Goal: Transaction & Acquisition: Purchase product/service

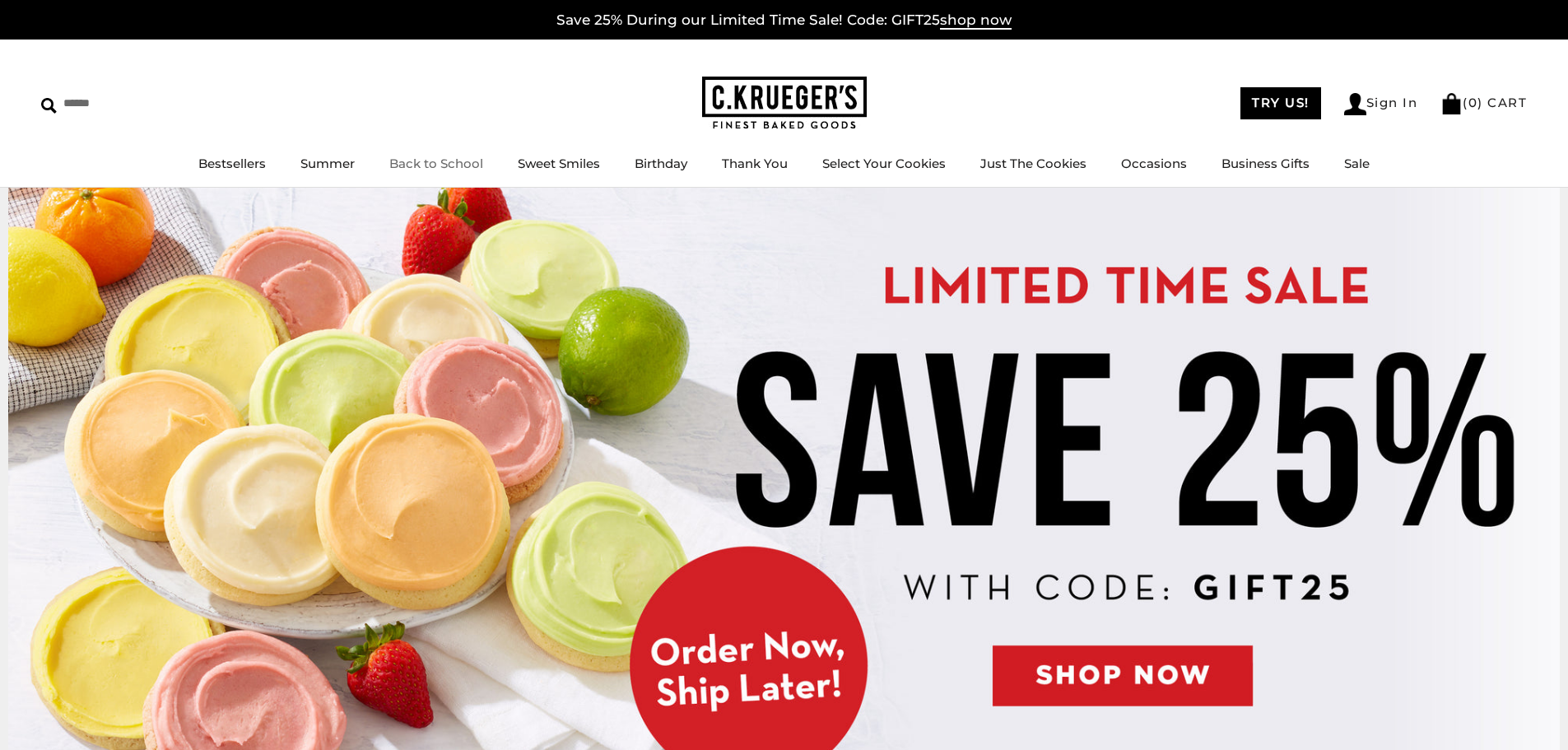
click at [428, 166] on link "Back to School" at bounding box center [436, 163] width 94 height 15
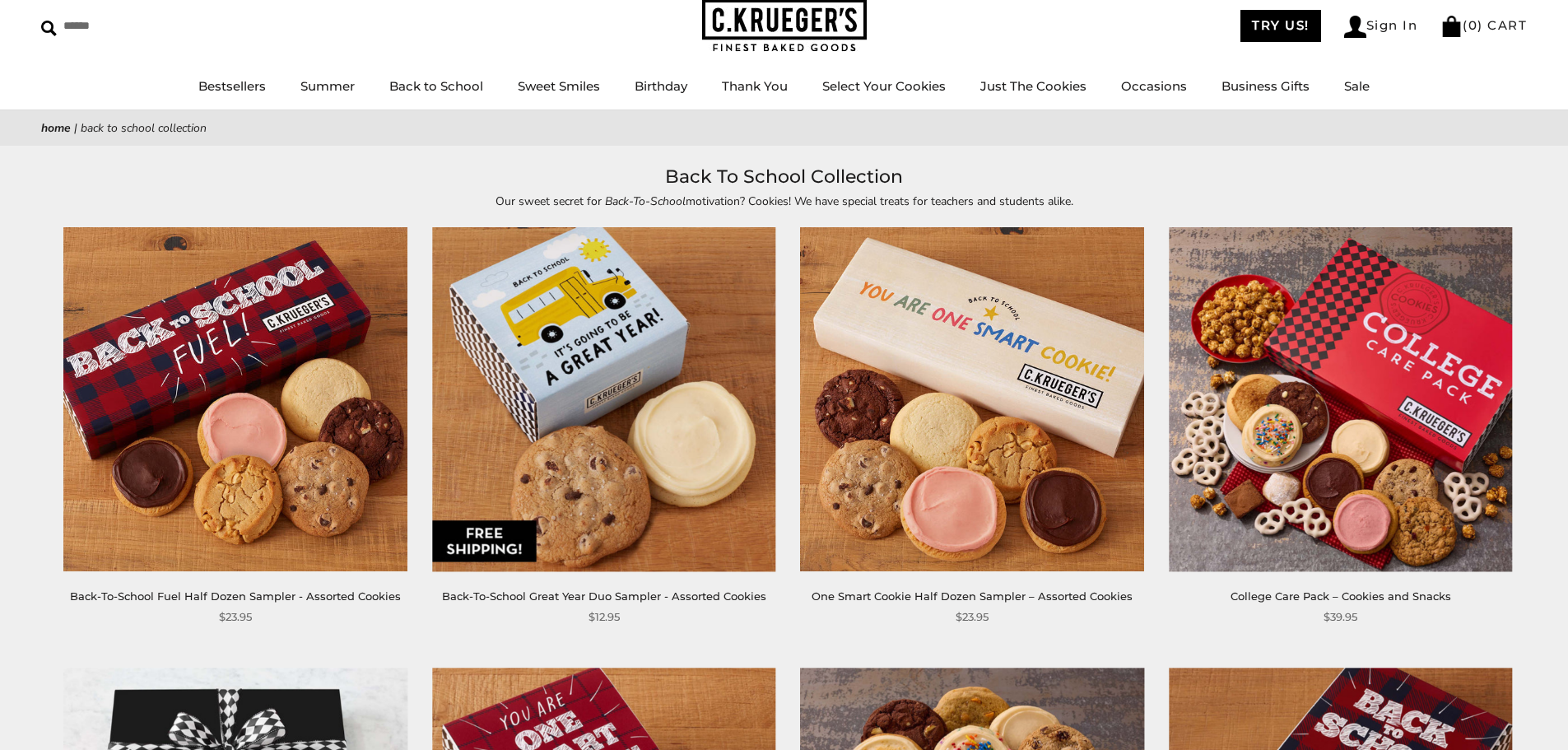
scroll to position [82, 0]
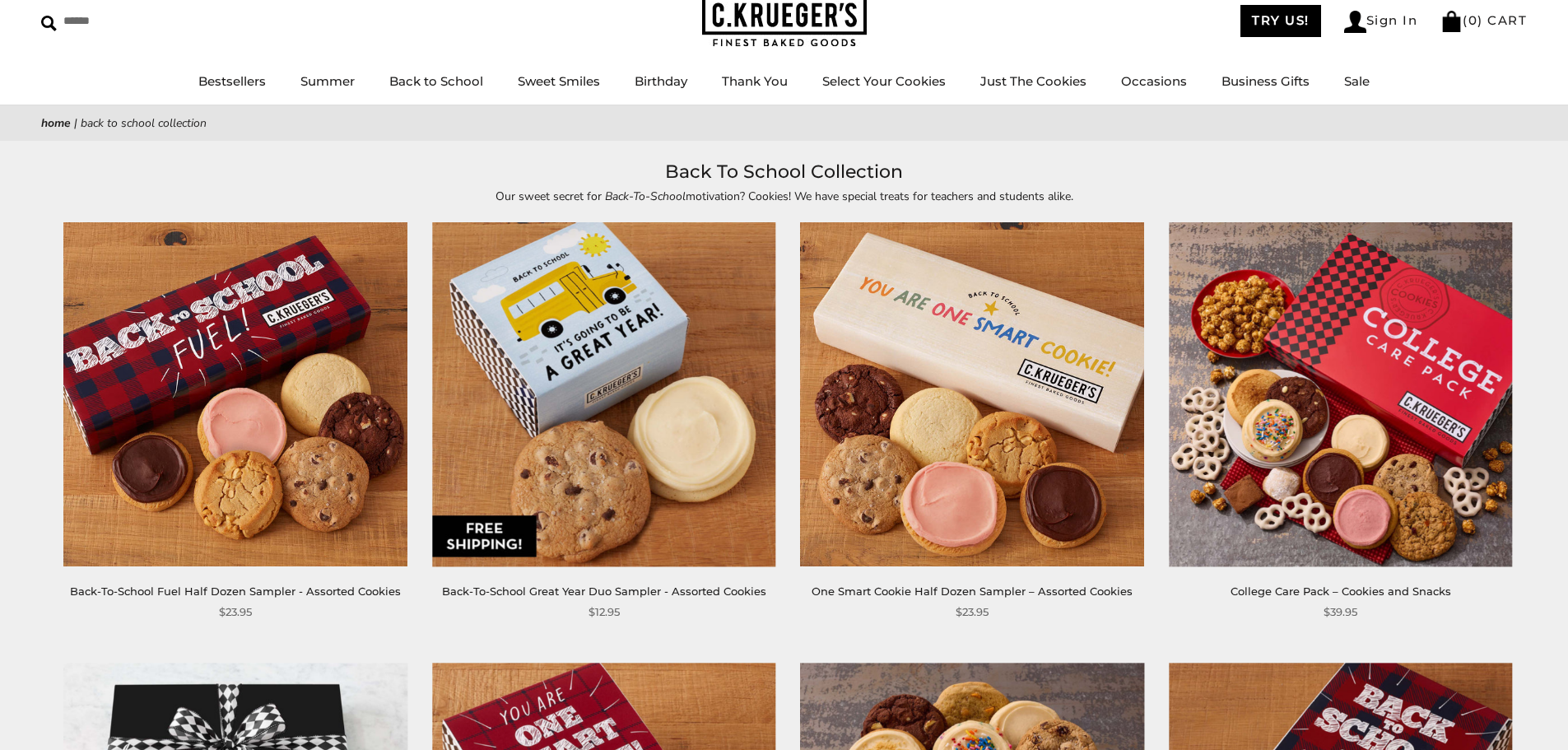
click at [646, 443] on img at bounding box center [603, 394] width 343 height 343
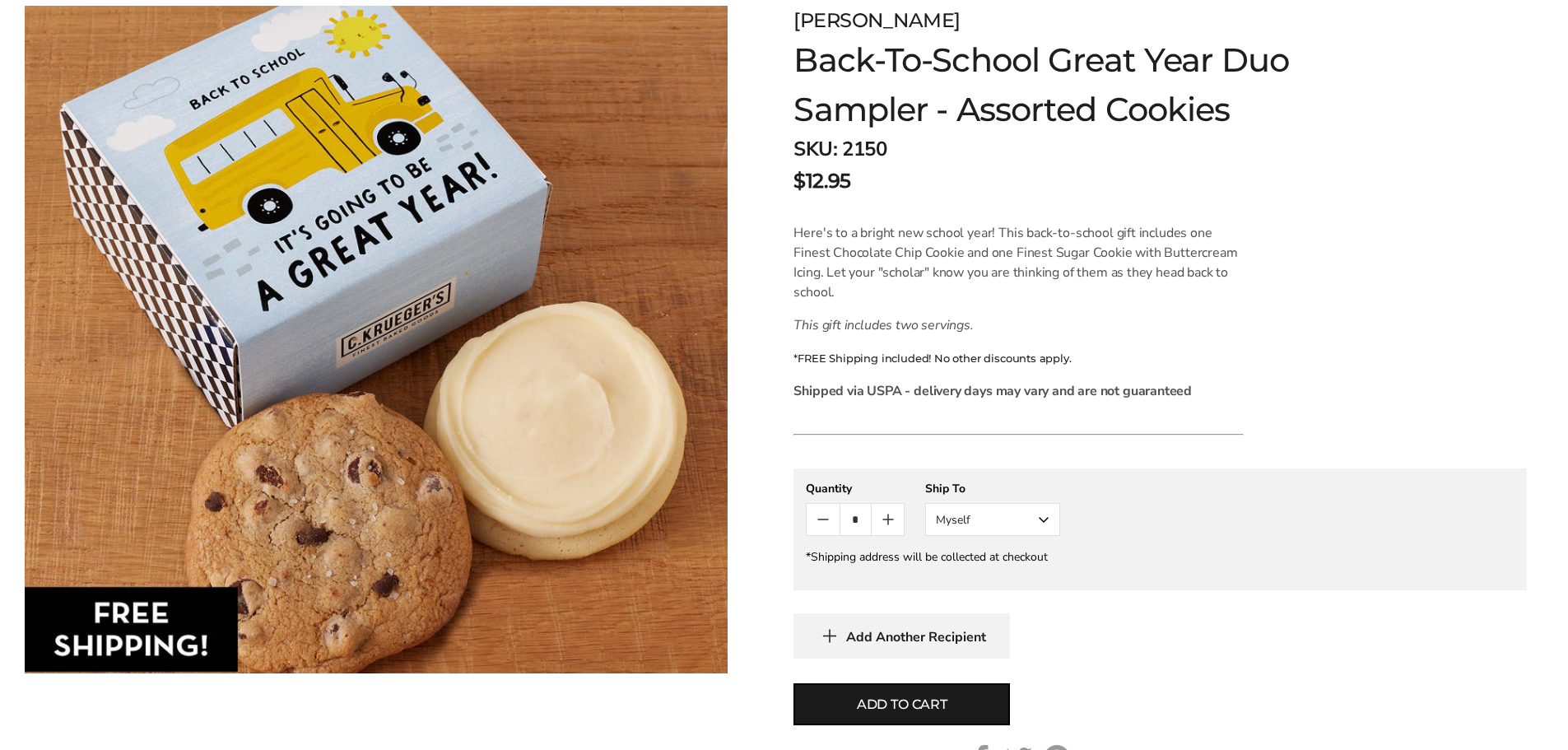
scroll to position [247, 0]
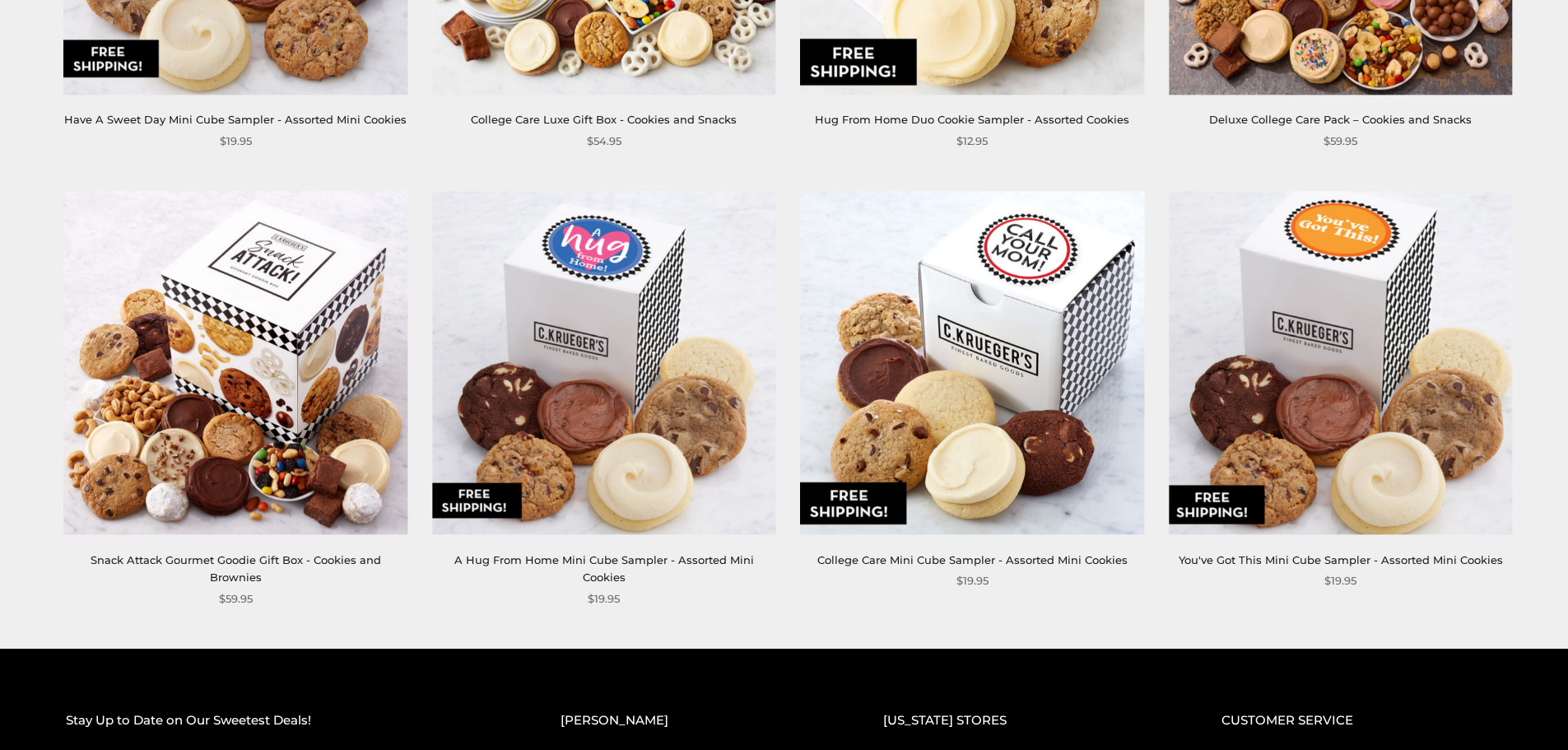
scroll to position [1893, 0]
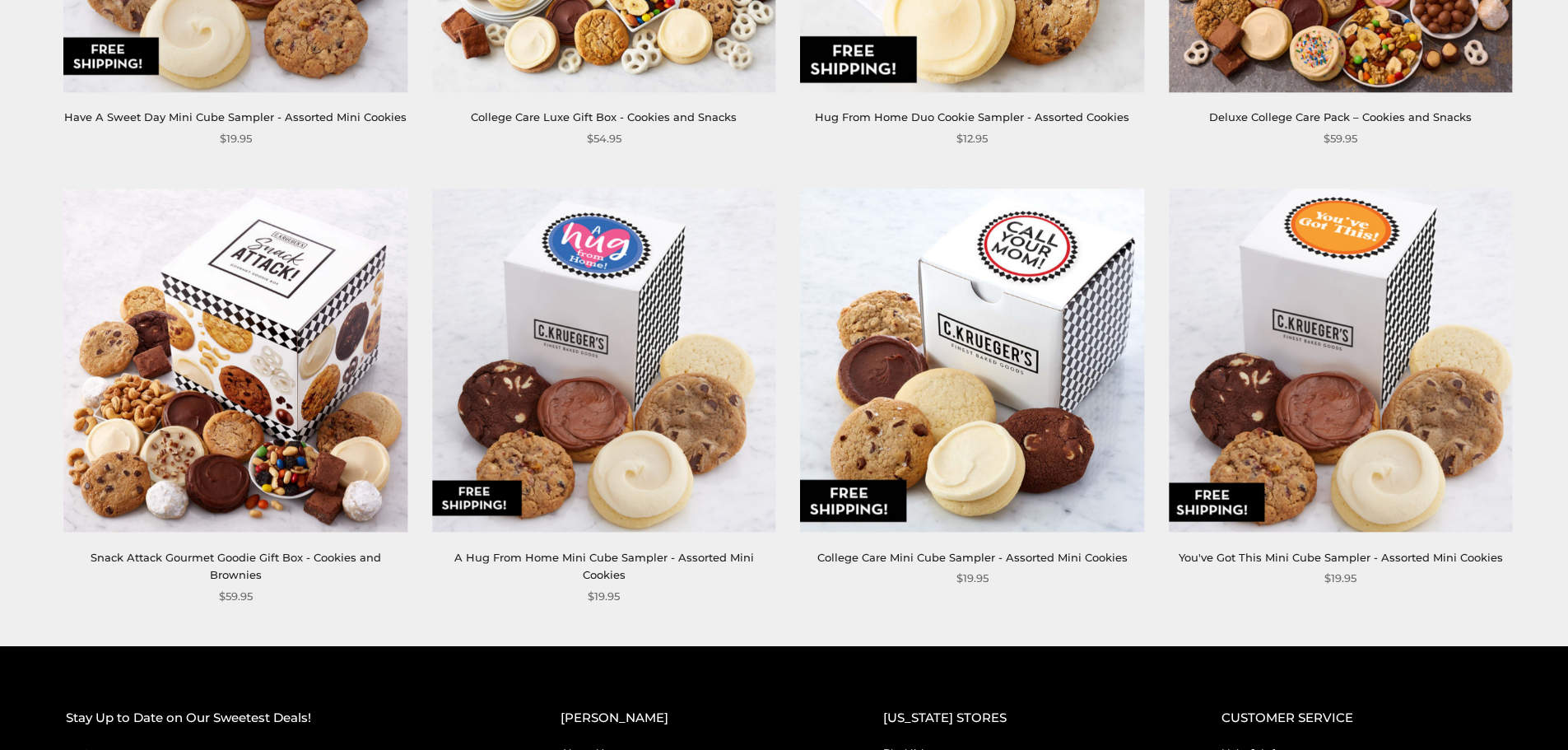
click at [1020, 281] on img at bounding box center [972, 359] width 343 height 343
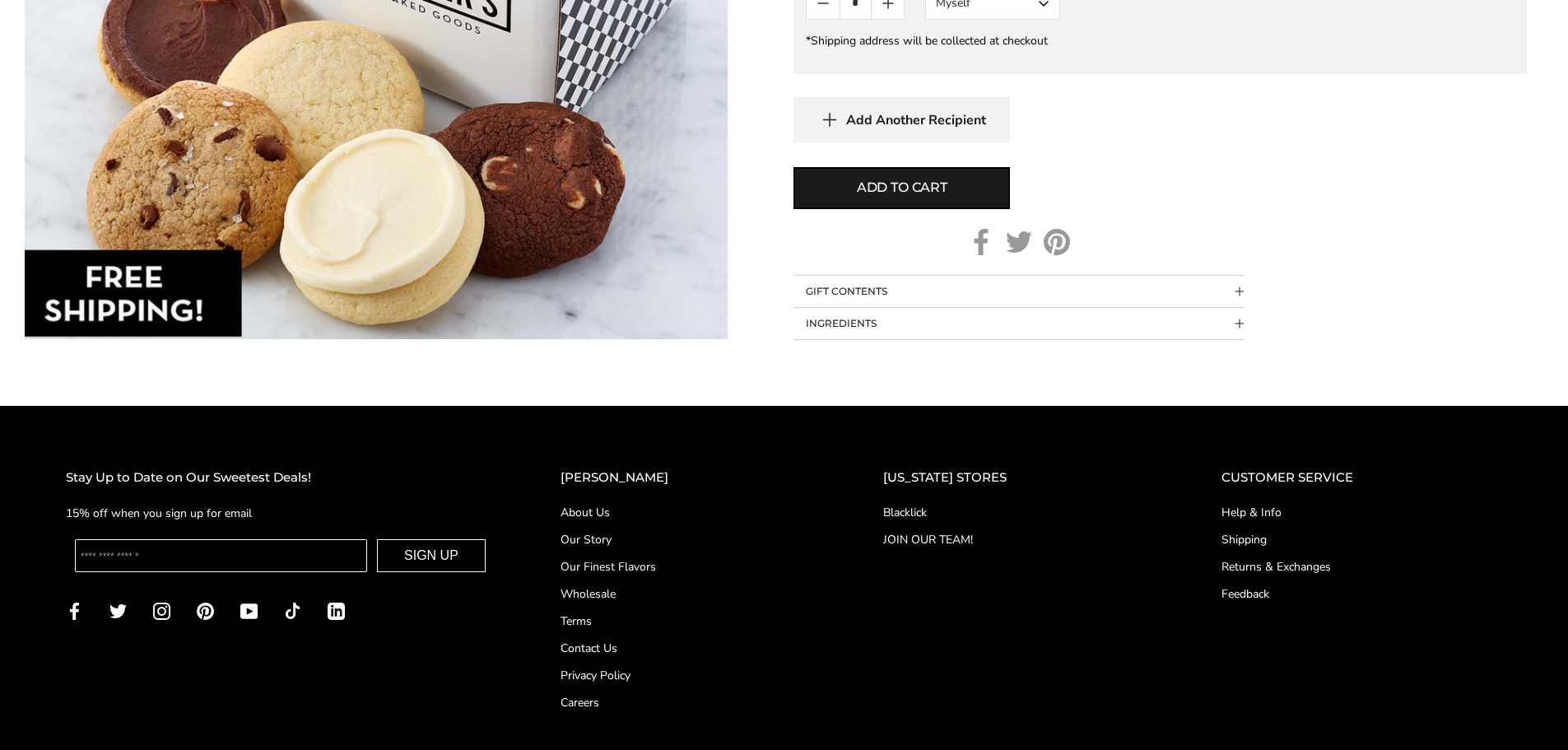
scroll to position [988, 0]
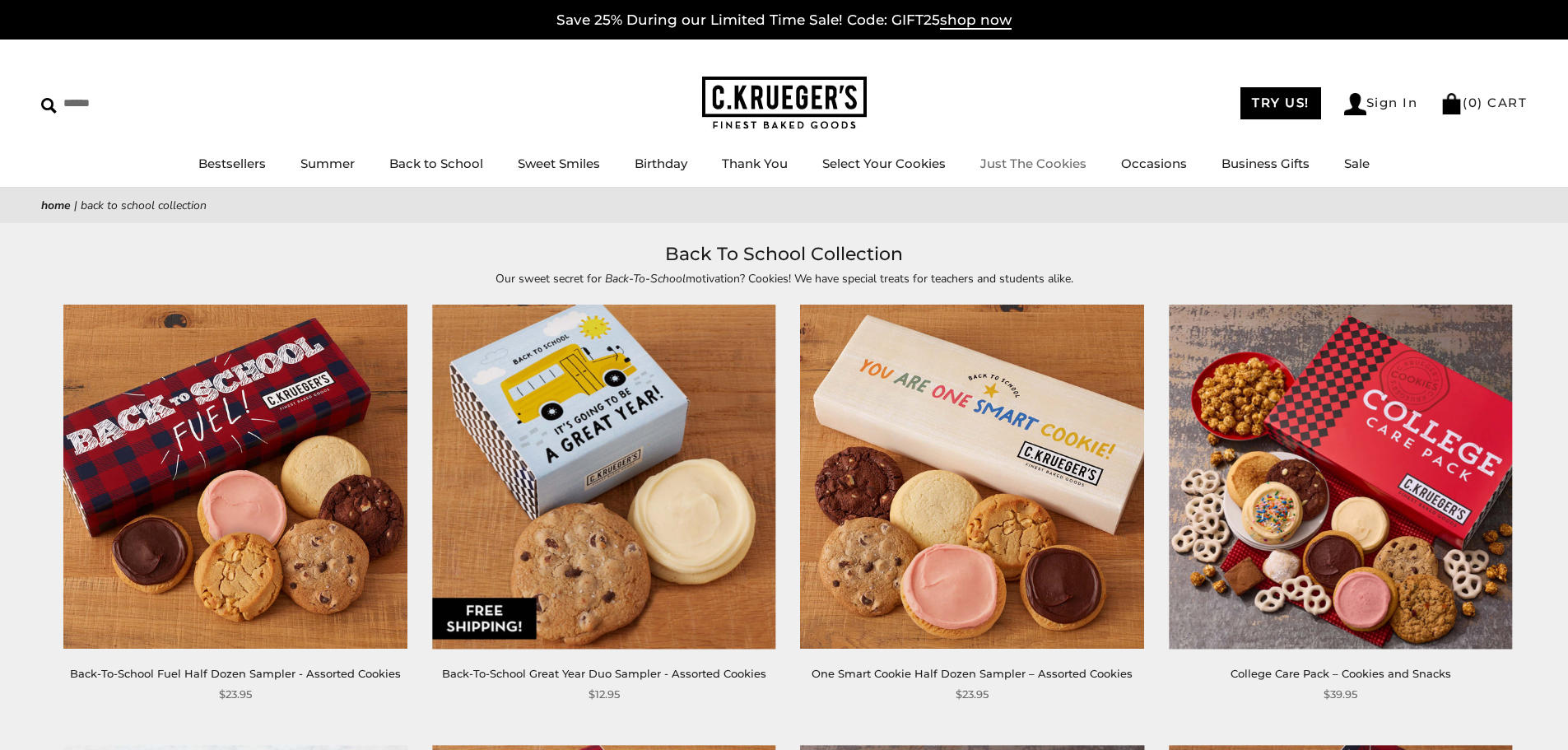
click at [1037, 163] on link "Just The Cookies" at bounding box center [1033, 163] width 106 height 15
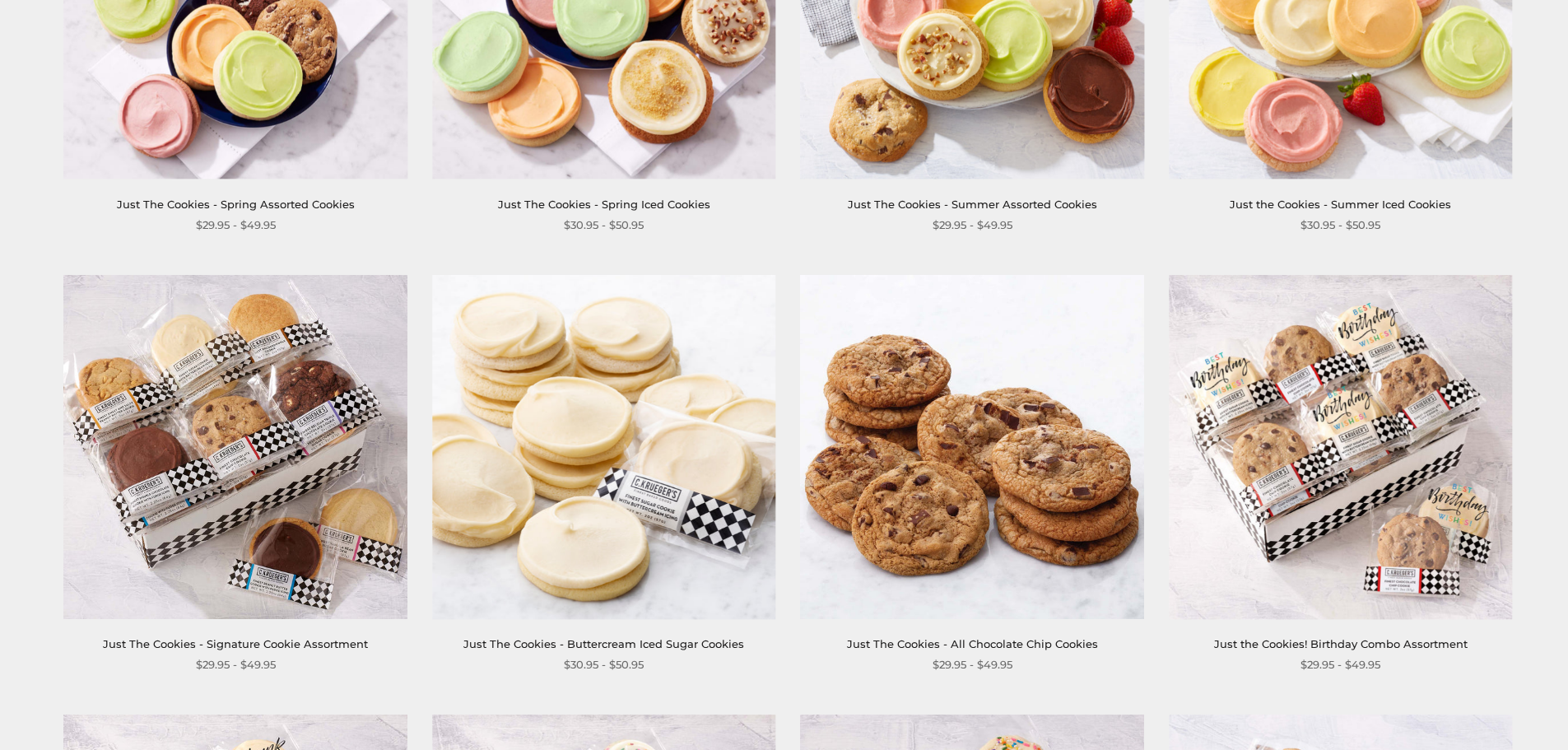
scroll to position [576, 0]
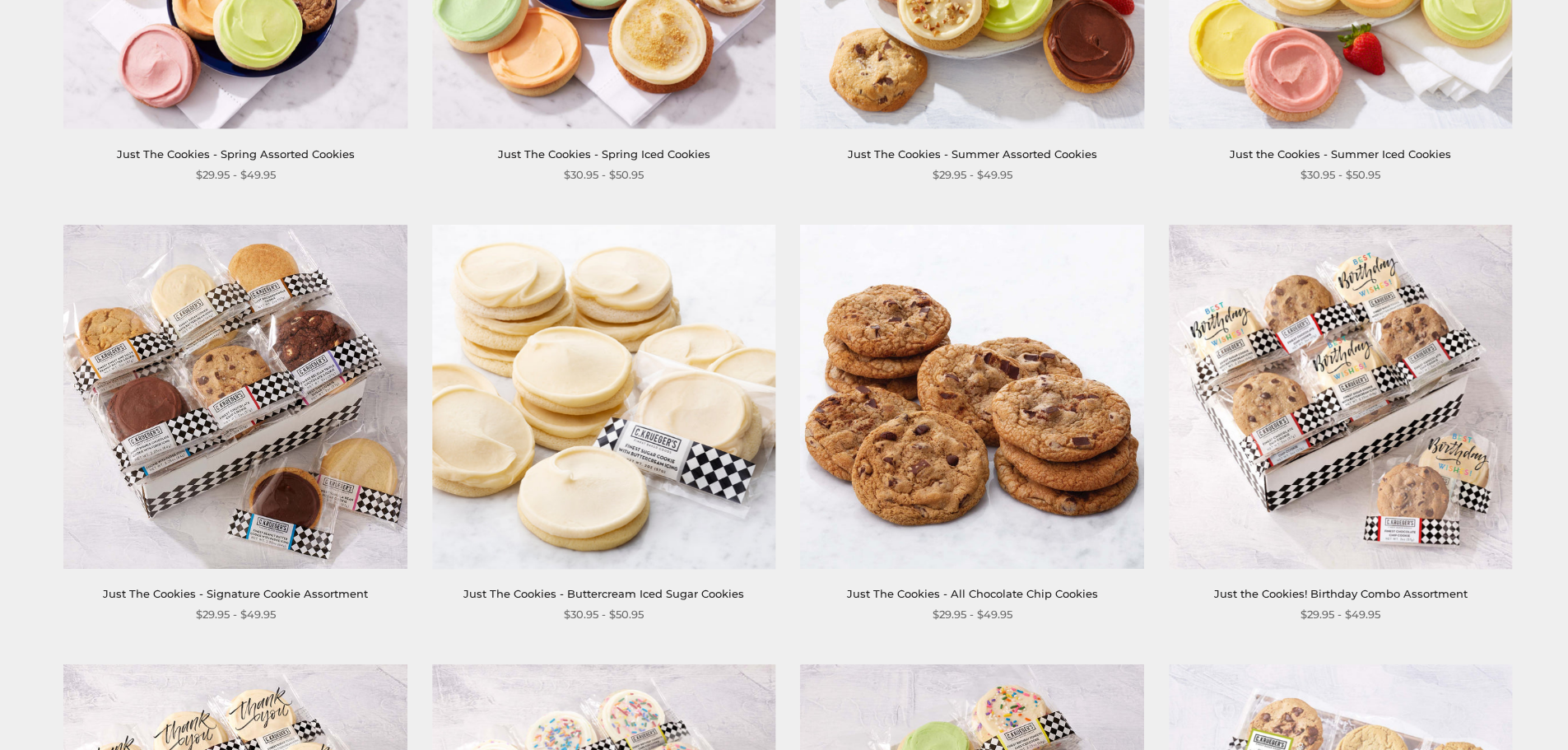
click at [228, 420] on img at bounding box center [235, 396] width 343 height 343
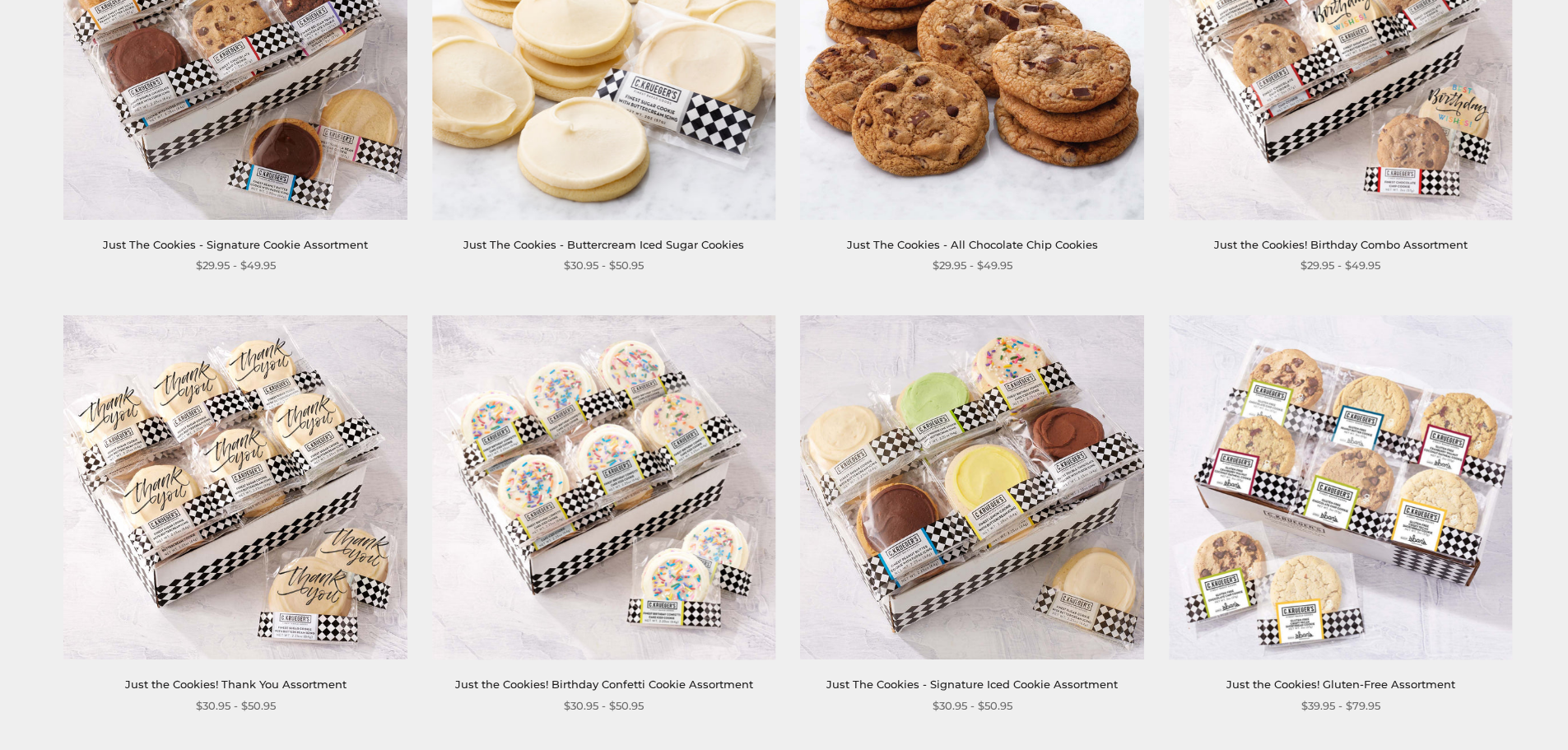
scroll to position [988, 0]
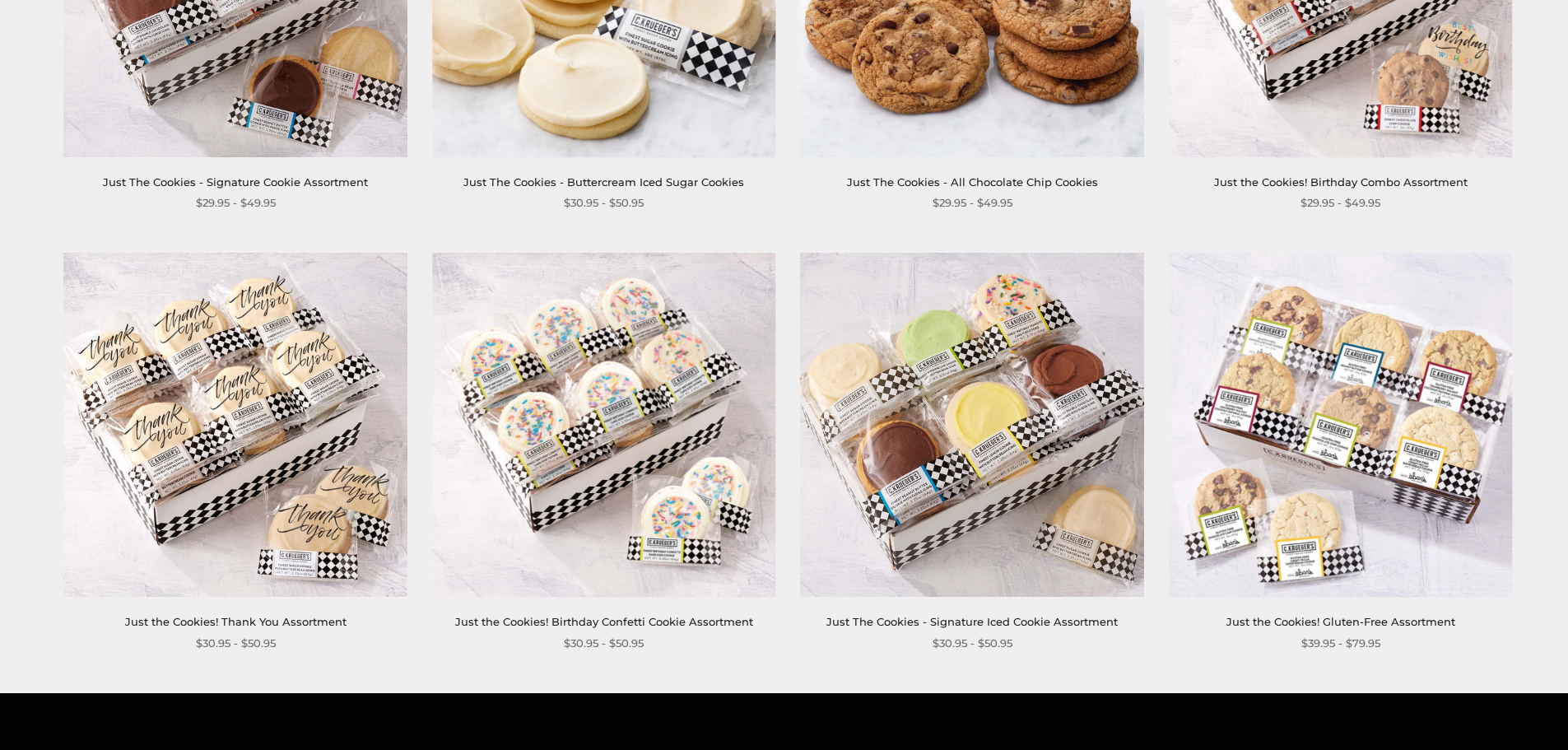
click at [613, 352] on img at bounding box center [603, 424] width 343 height 343
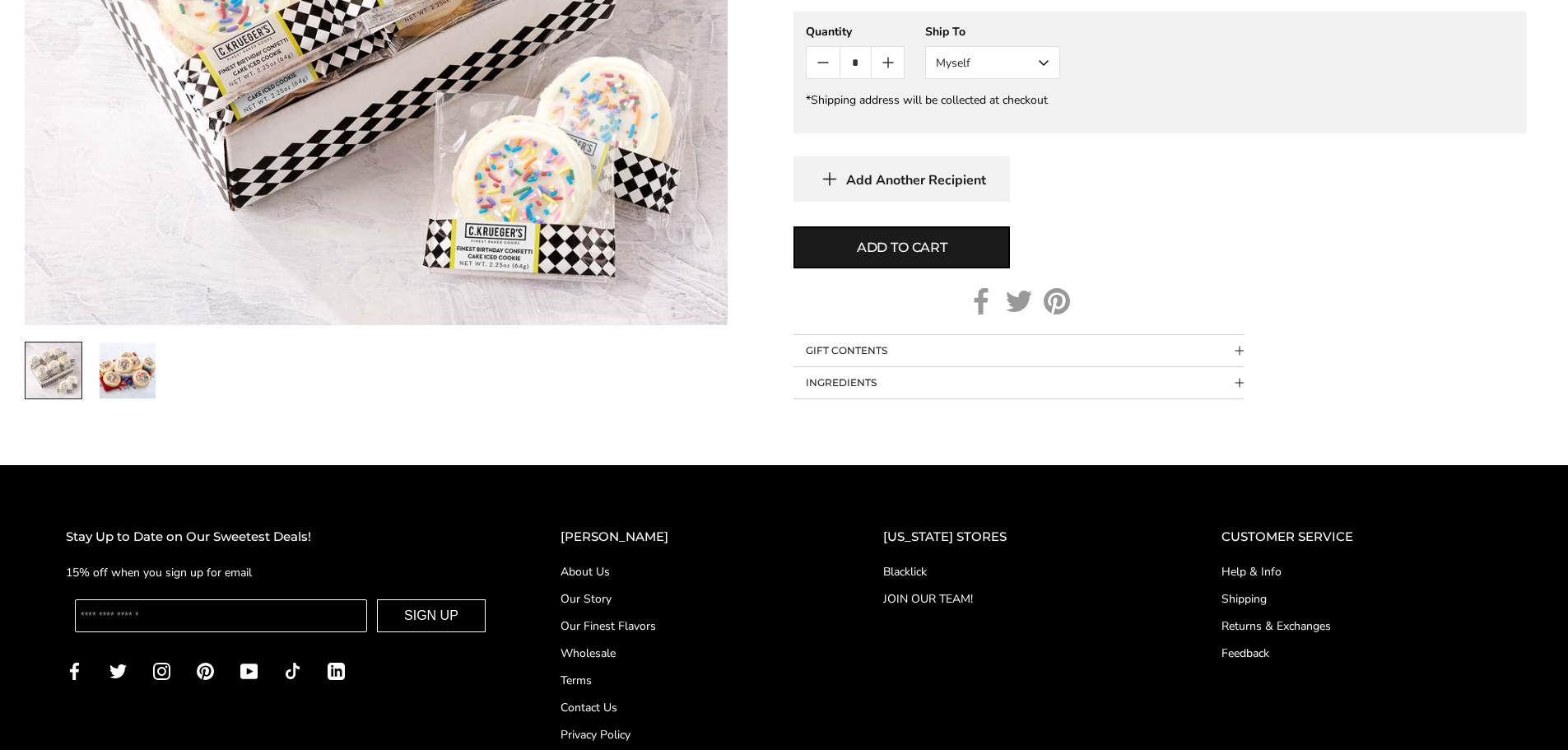
scroll to position [823, 0]
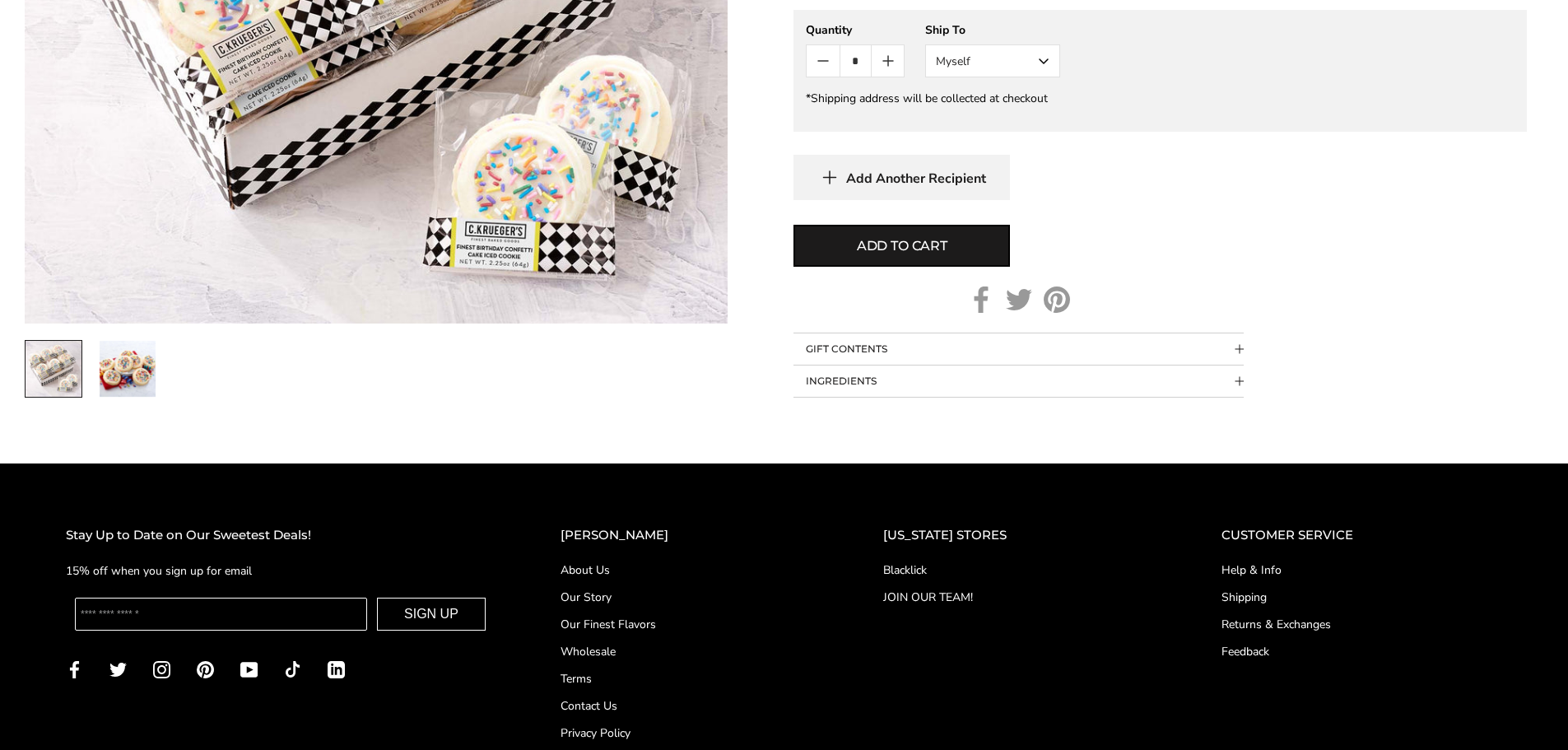
click at [998, 381] on button "INGREDIENTS" at bounding box center [1019, 381] width 450 height 32
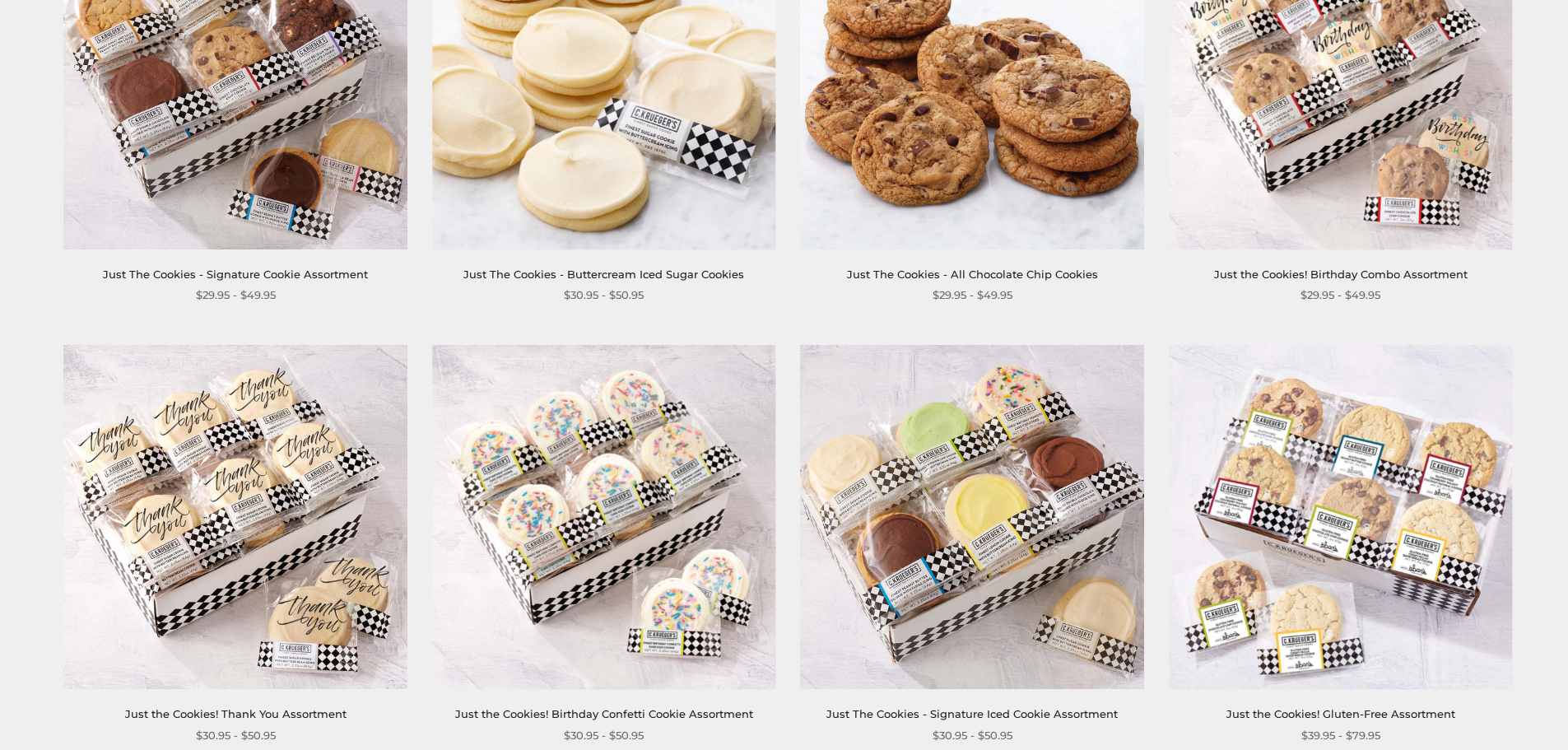
scroll to position [823, 0]
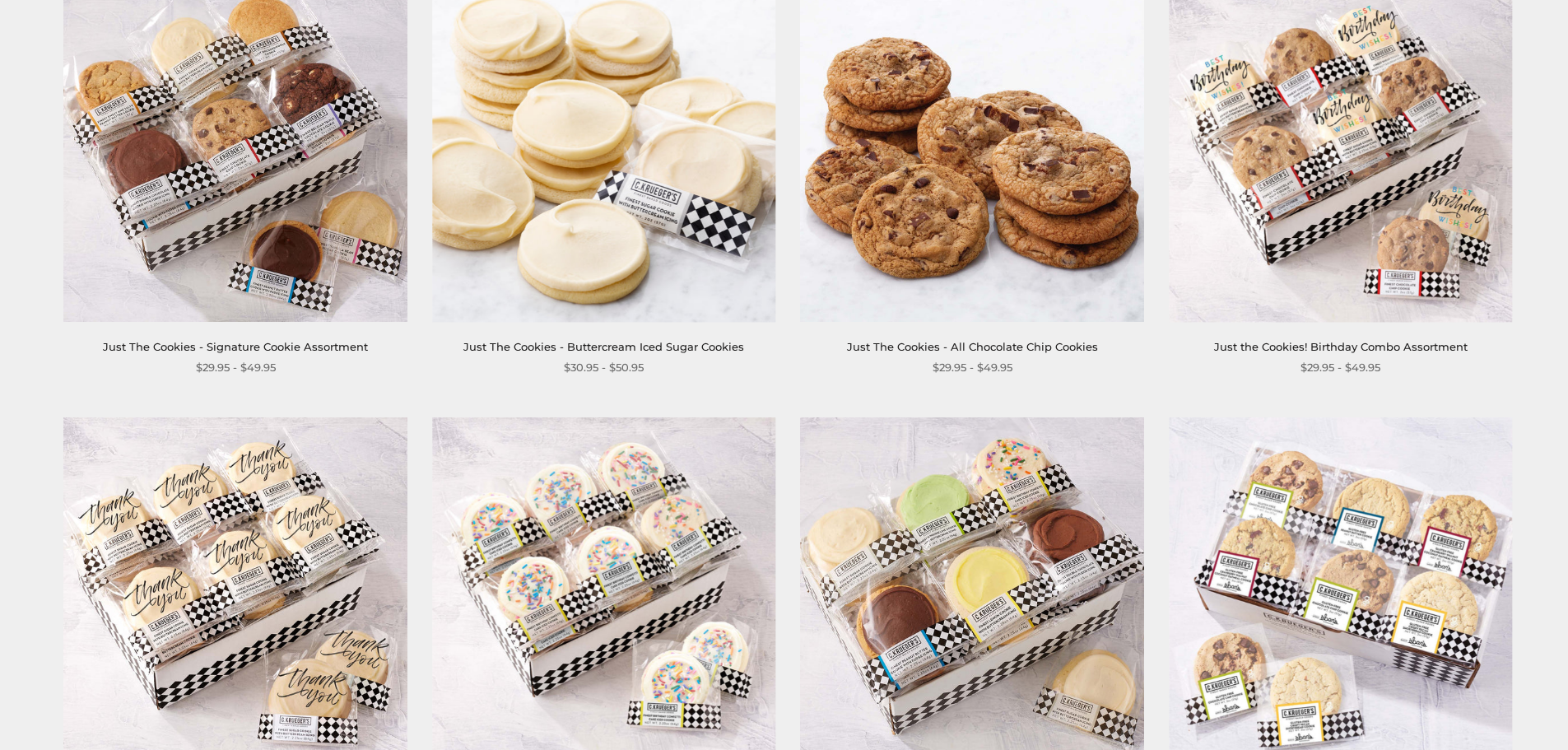
click at [574, 123] on img at bounding box center [603, 149] width 343 height 343
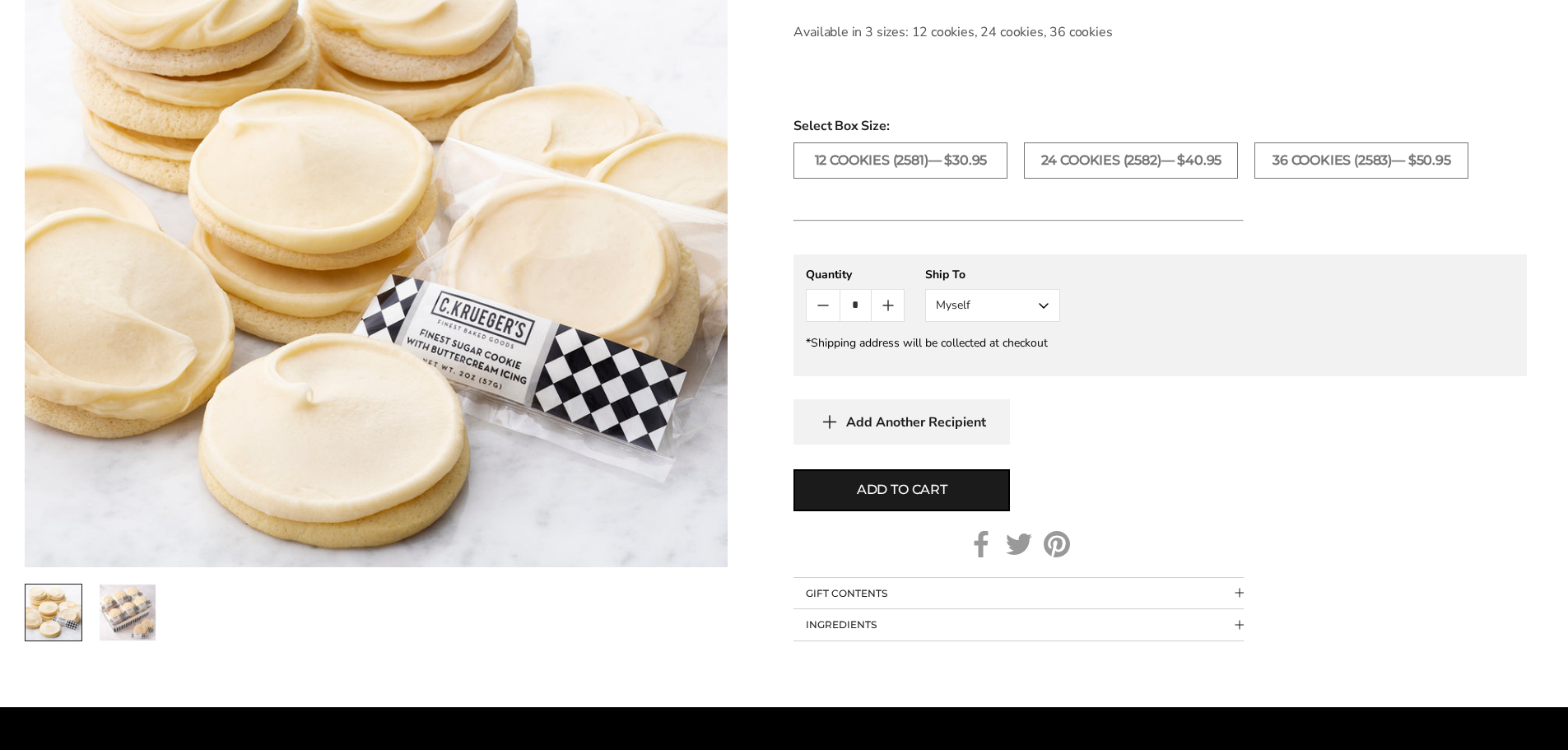
scroll to position [988, 0]
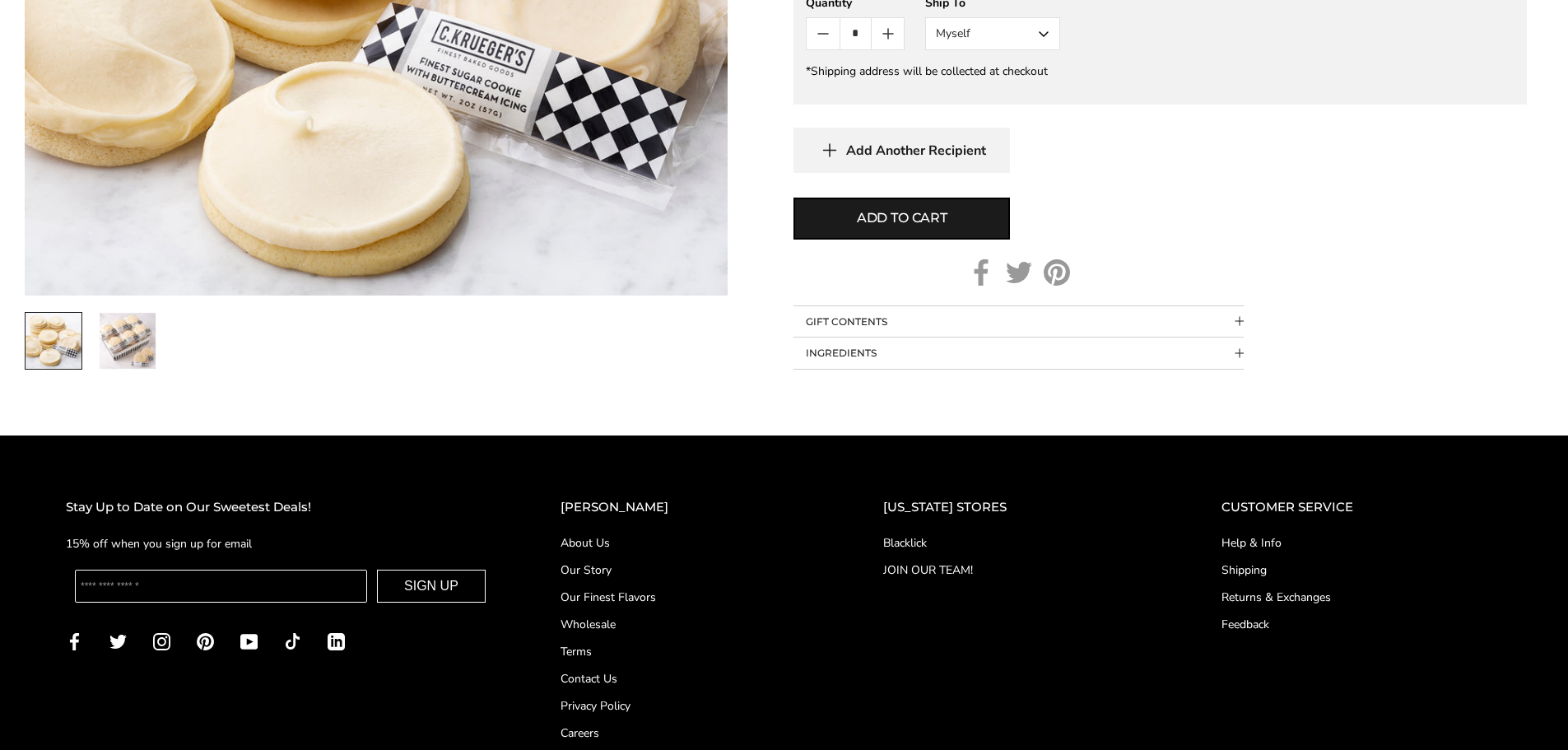
click at [846, 348] on button "INGREDIENTS" at bounding box center [1019, 353] width 450 height 32
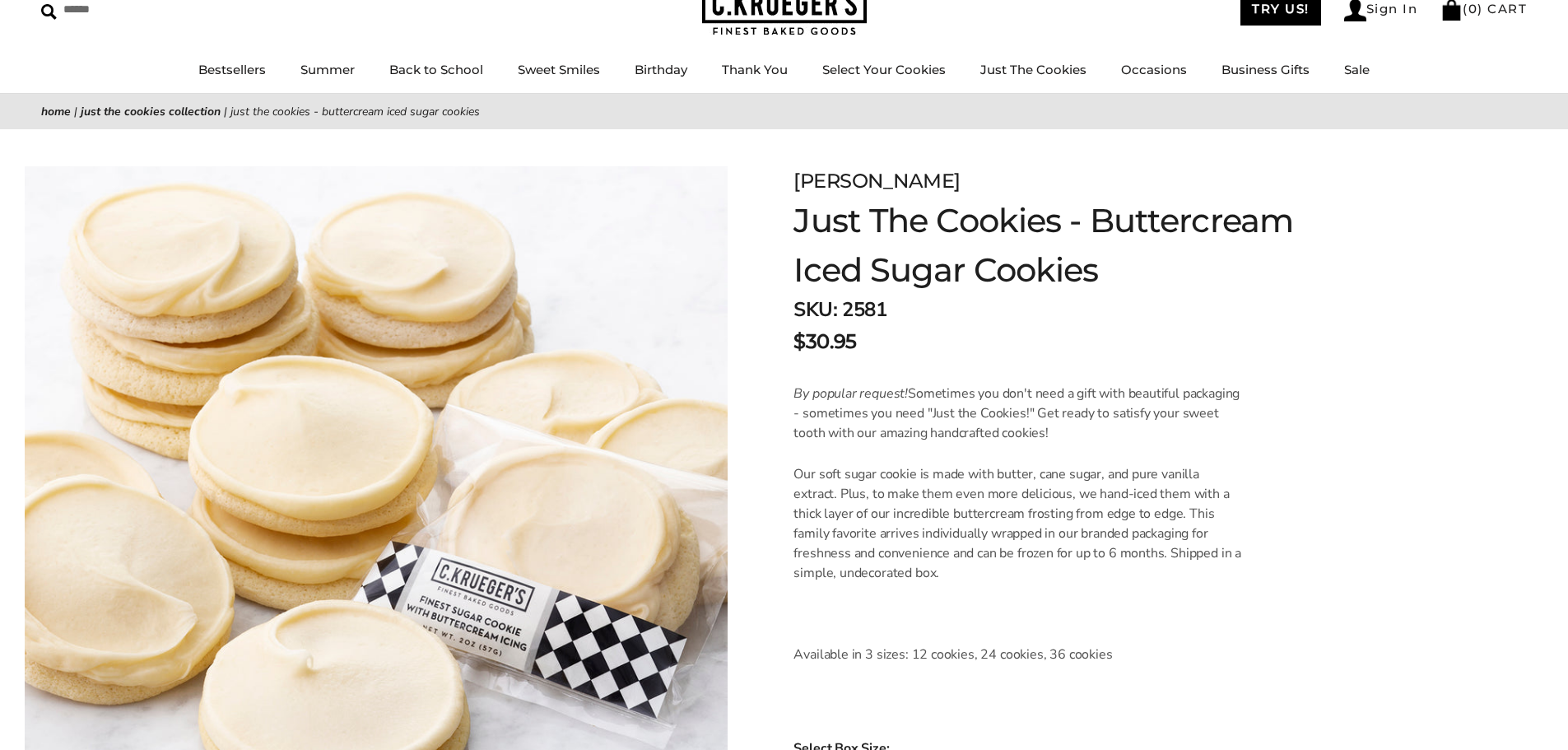
scroll to position [82, 0]
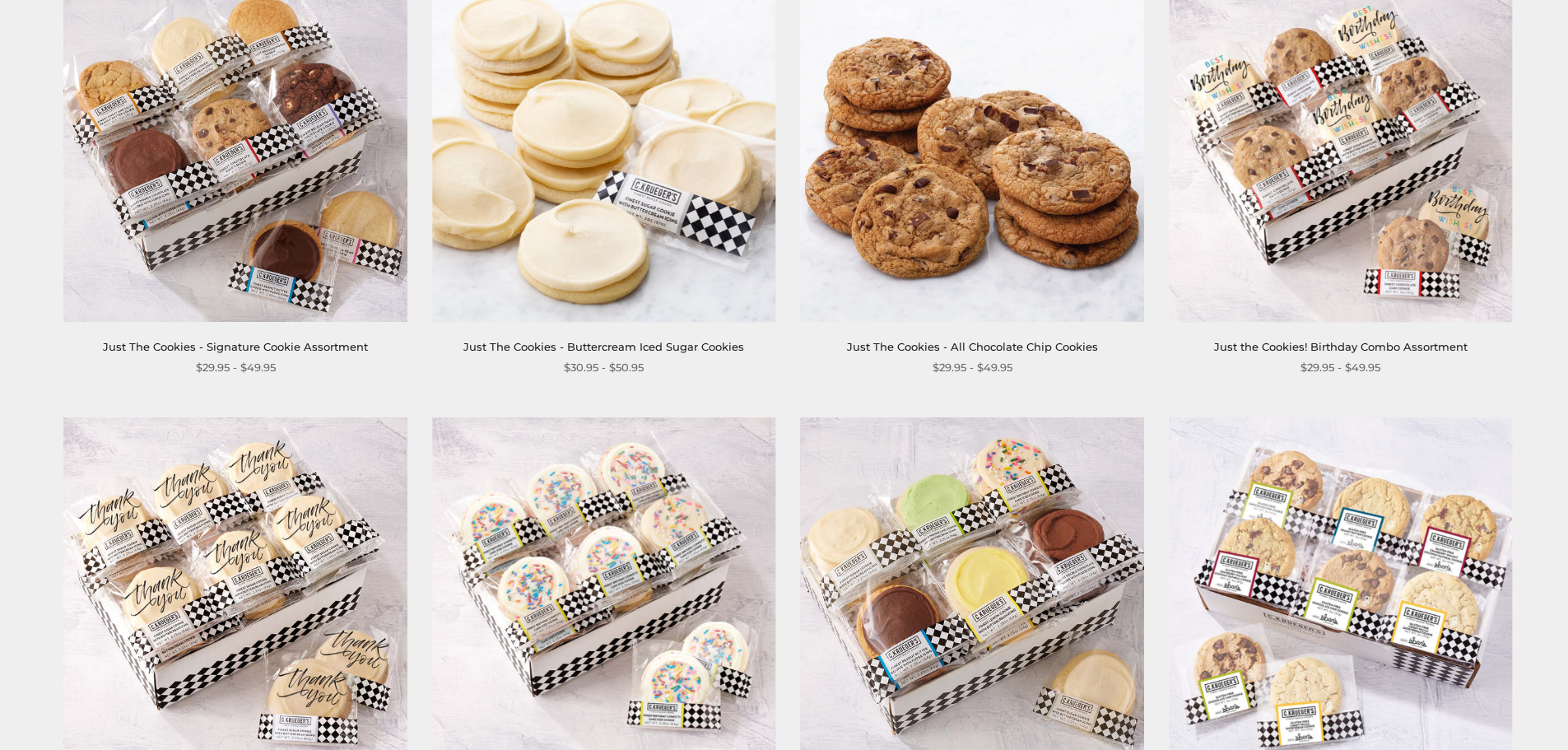
click at [960, 162] on img at bounding box center [972, 149] width 343 height 343
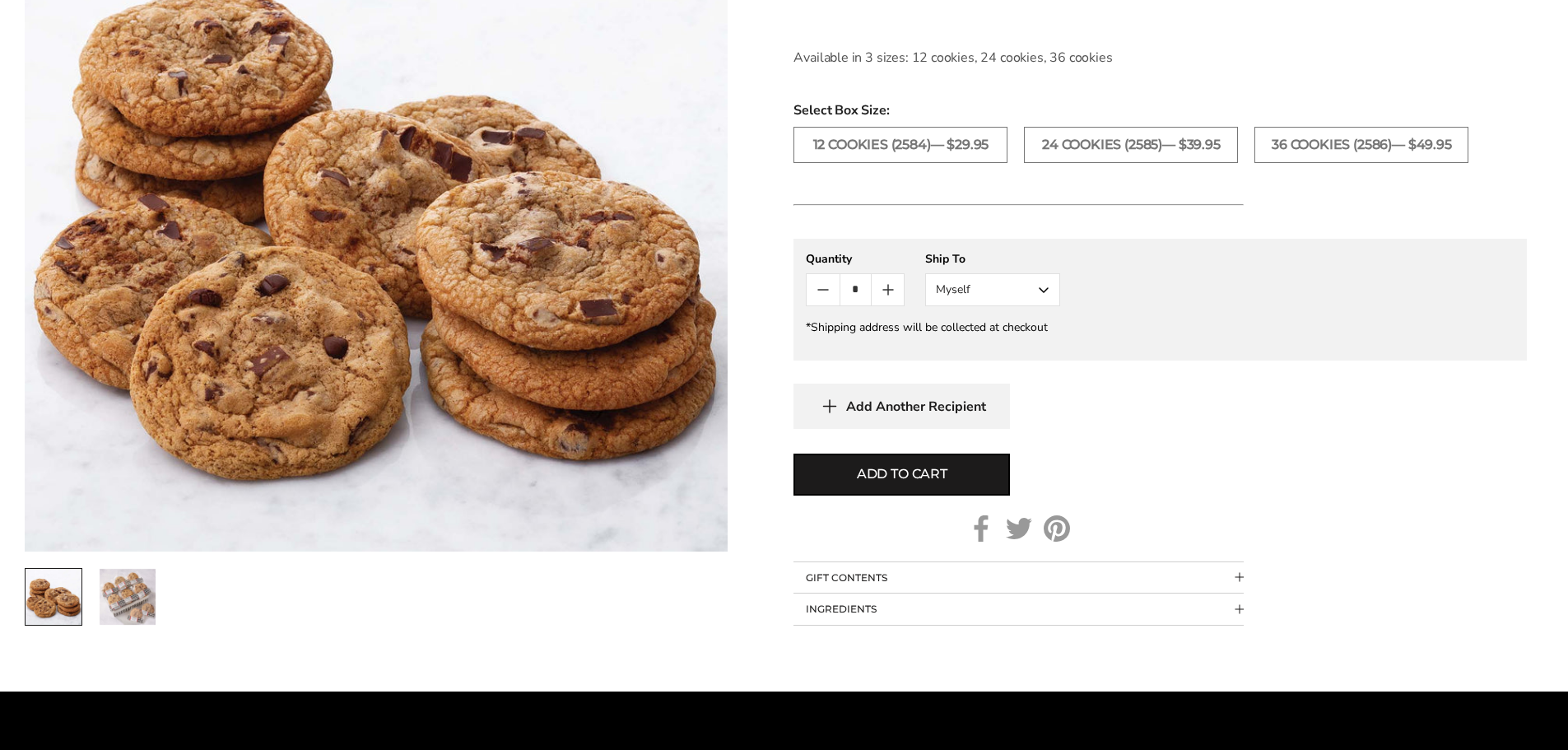
scroll to position [988, 0]
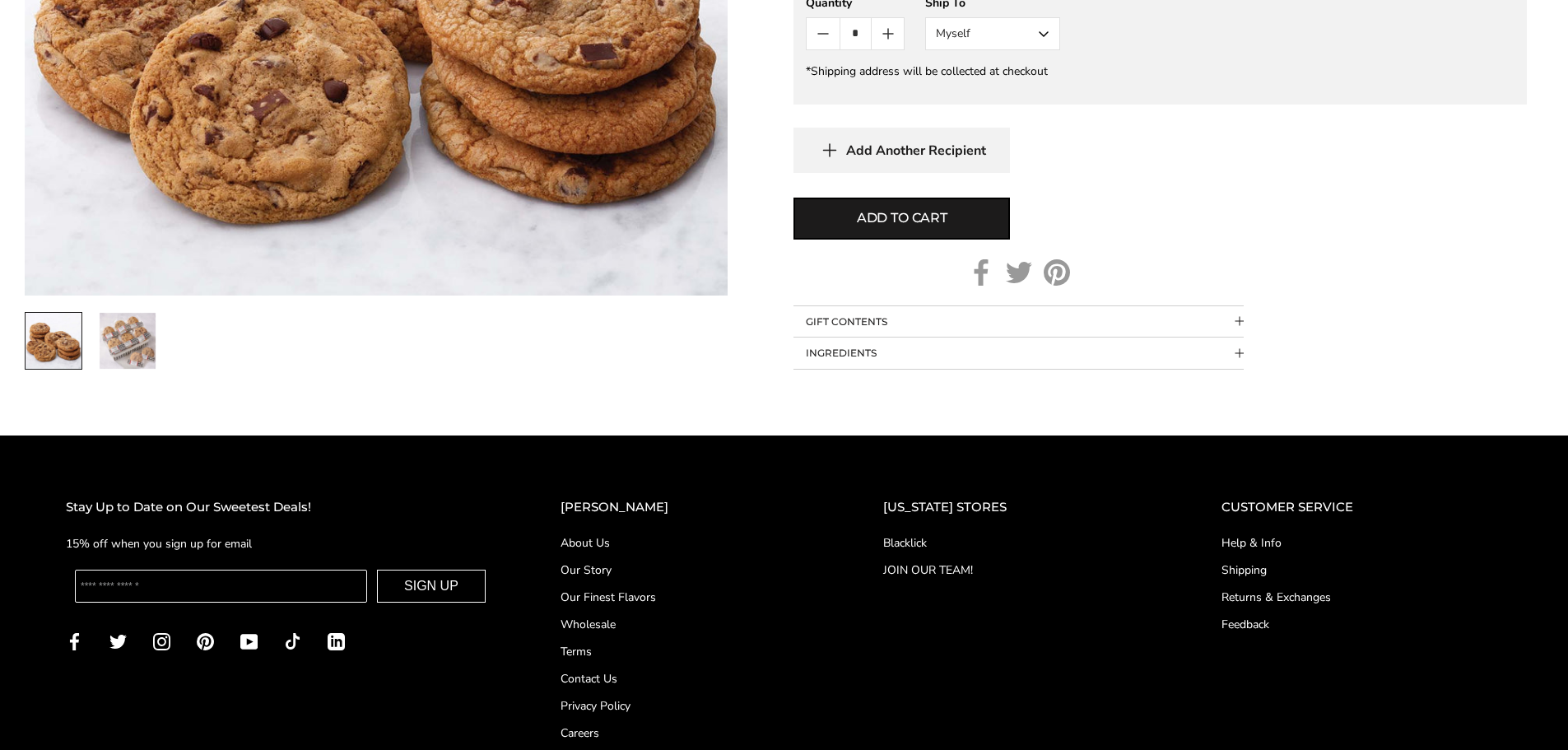
click at [849, 341] on button "INGREDIENTS" at bounding box center [1019, 353] width 450 height 32
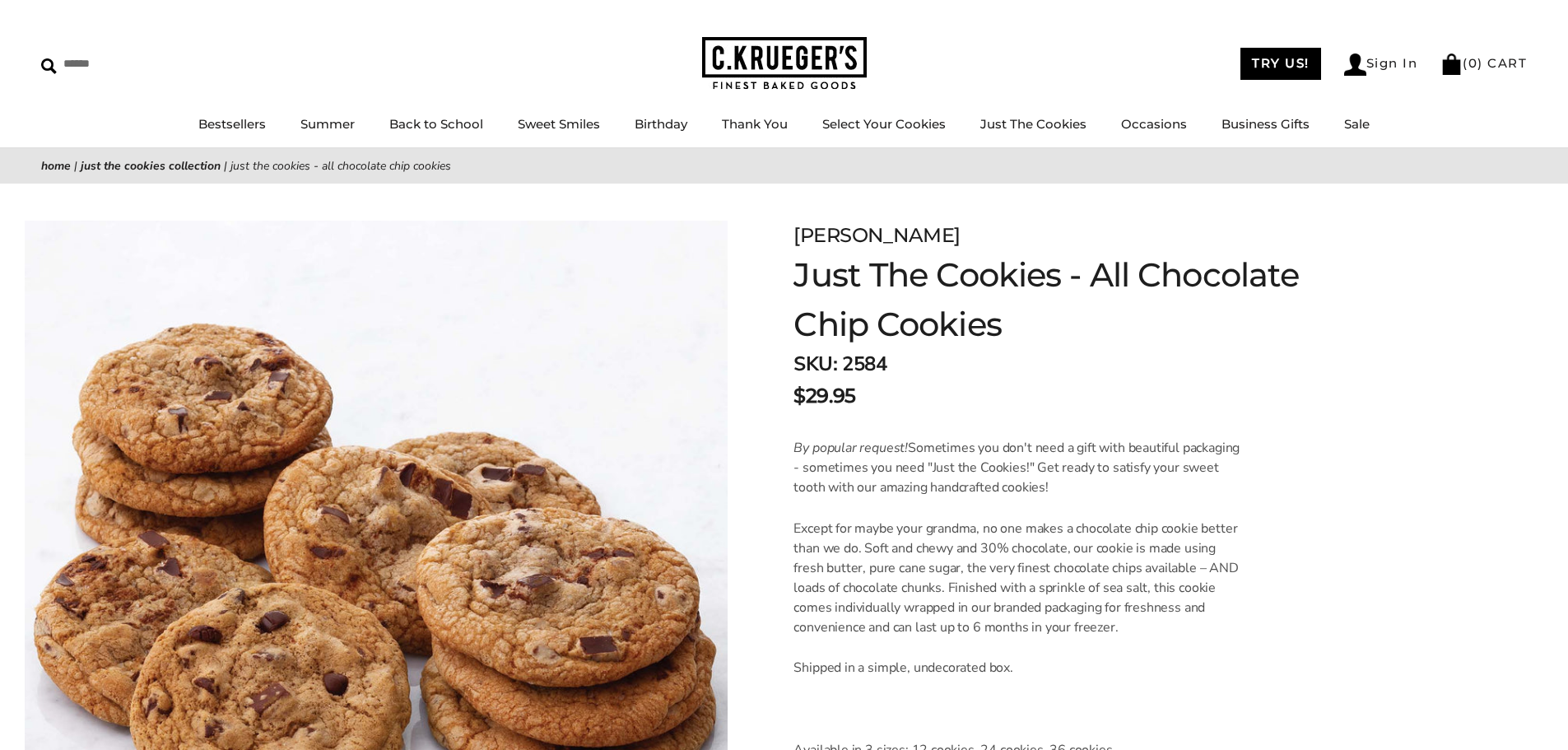
scroll to position [0, 0]
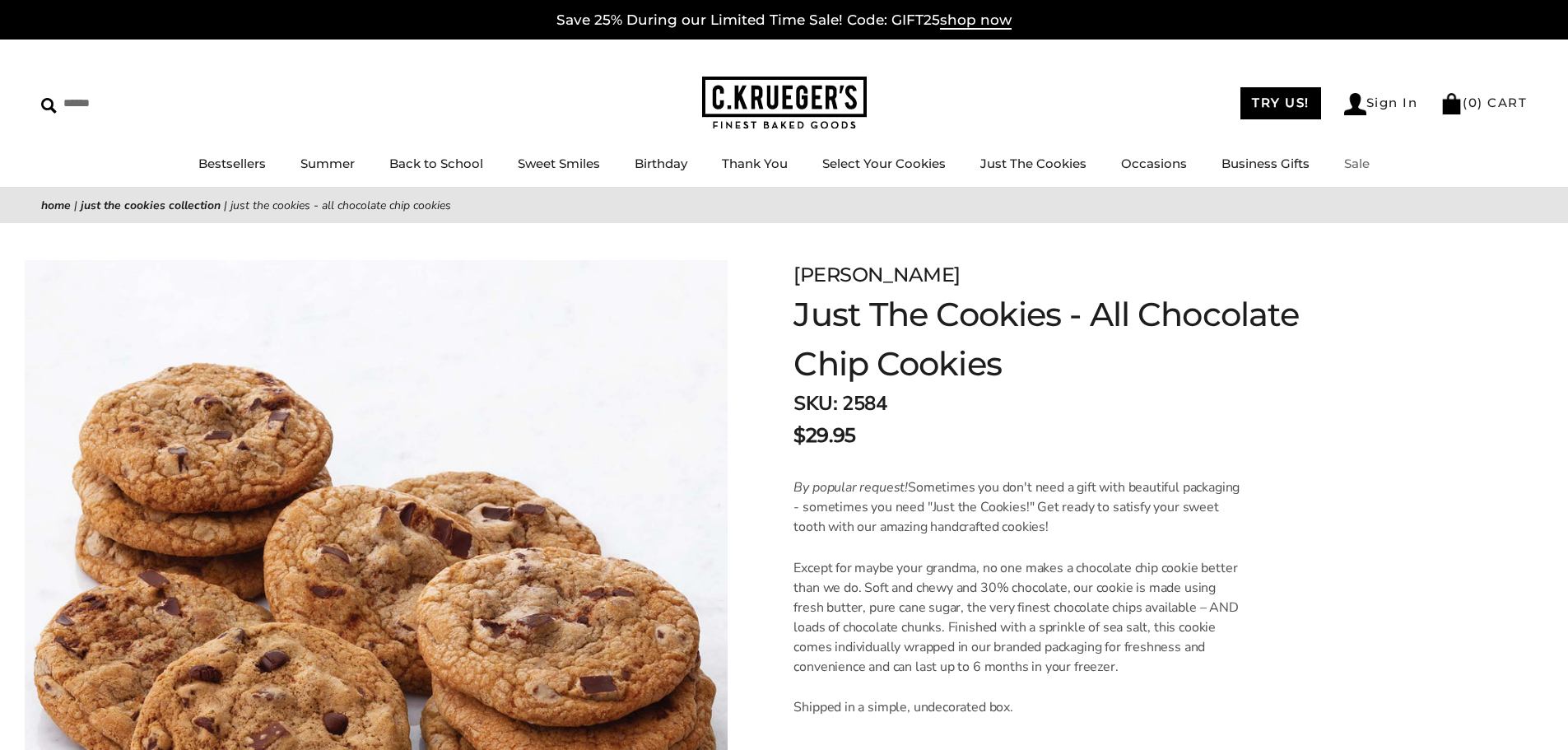
click at [1353, 162] on link "Sale" at bounding box center [1358, 163] width 26 height 15
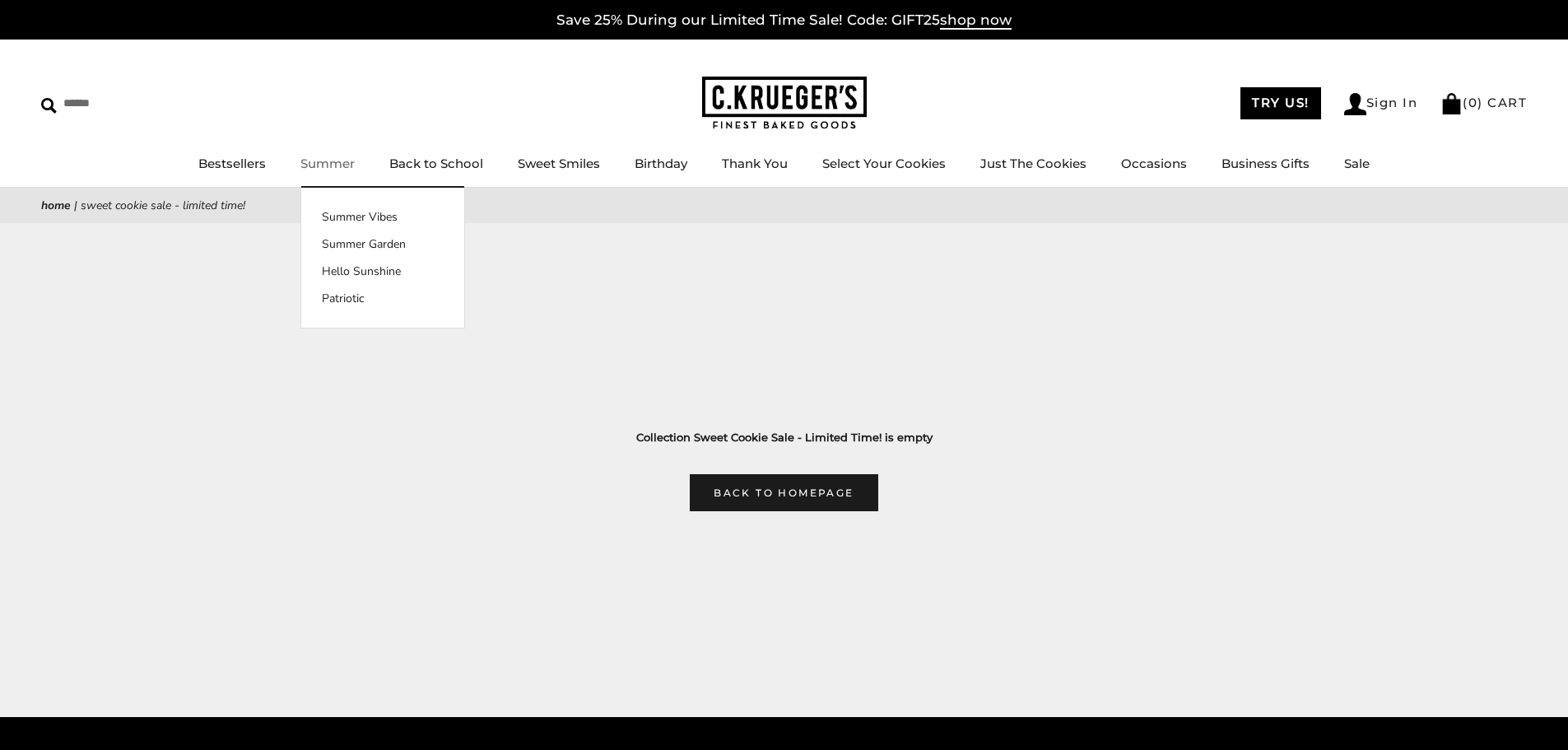
click at [339, 164] on link "Summer" at bounding box center [328, 163] width 55 height 15
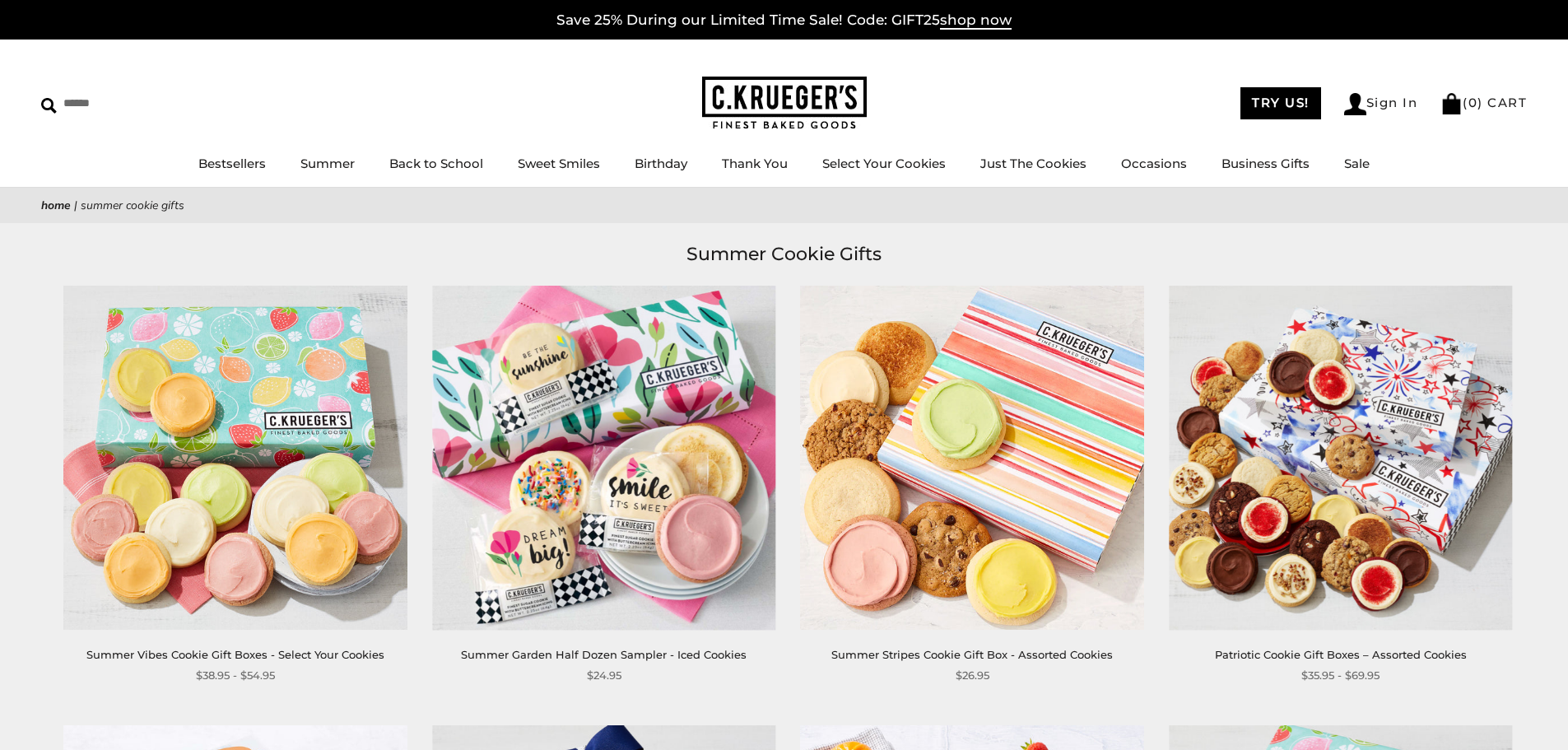
click at [276, 501] on img at bounding box center [235, 457] width 343 height 343
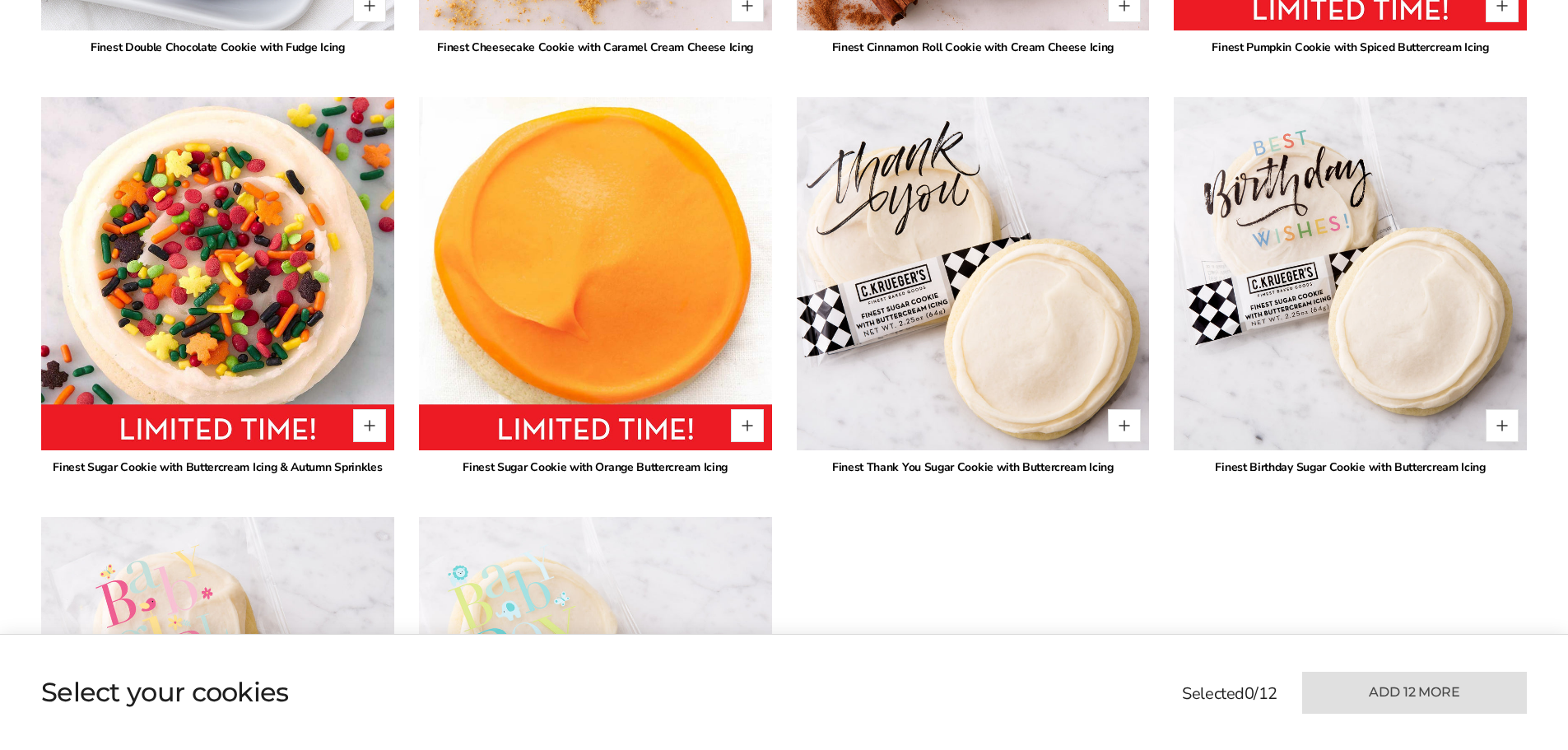
scroll to position [4001, 0]
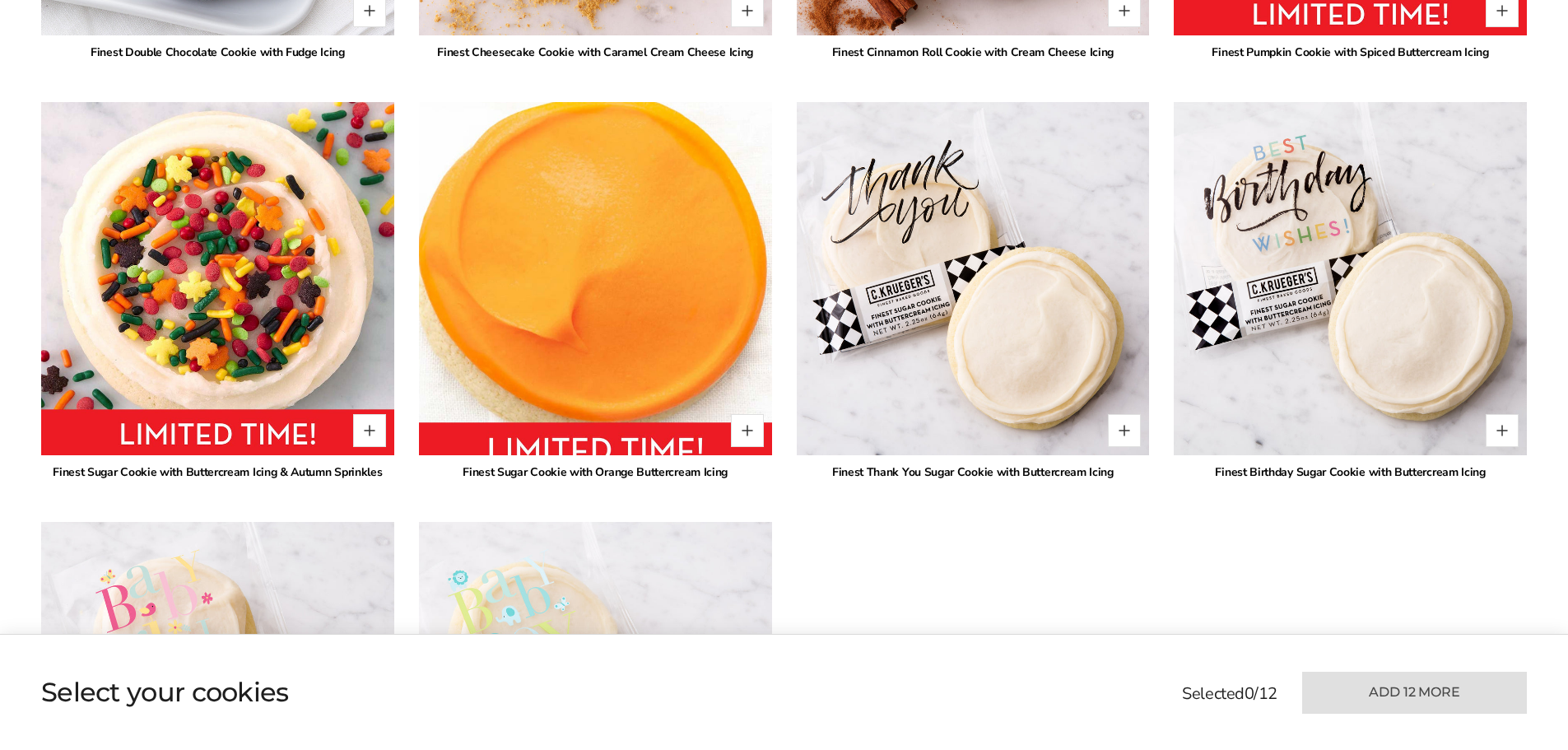
click at [581, 340] on img at bounding box center [595, 279] width 388 height 388
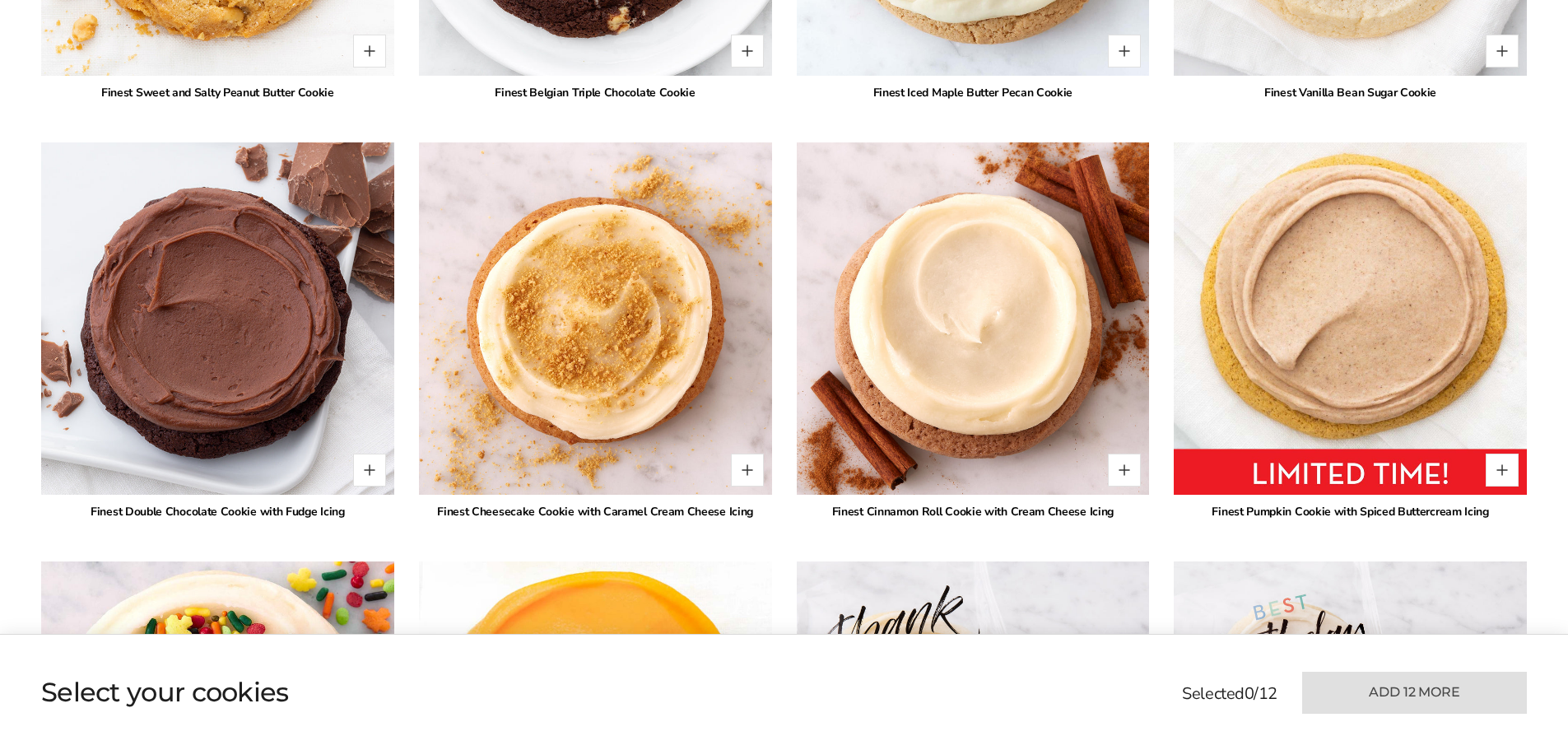
scroll to position [3508, 0]
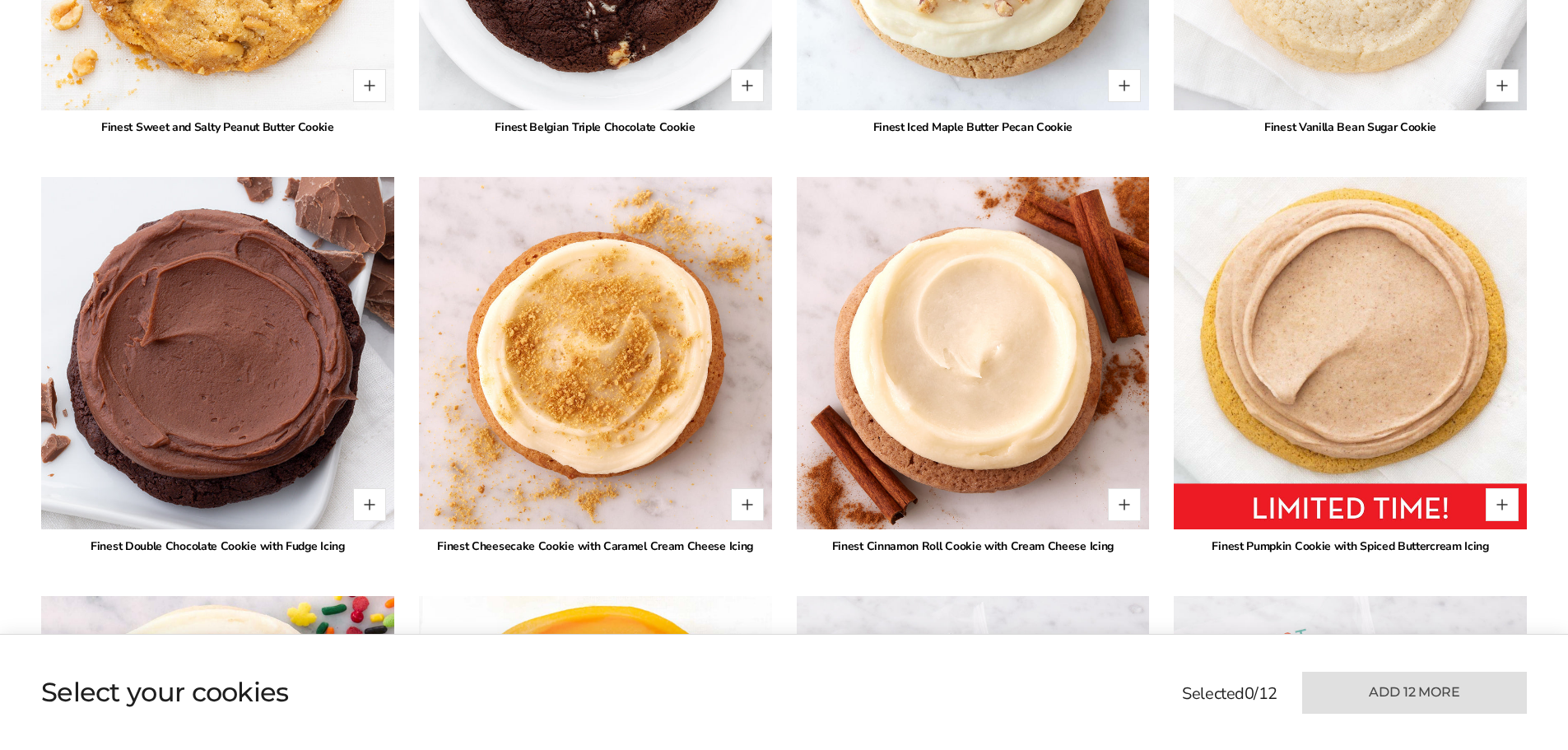
click at [237, 310] on img at bounding box center [218, 353] width 388 height 388
click at [365, 495] on button "Quantity button plus" at bounding box center [370, 505] width 33 height 32
type input "*"
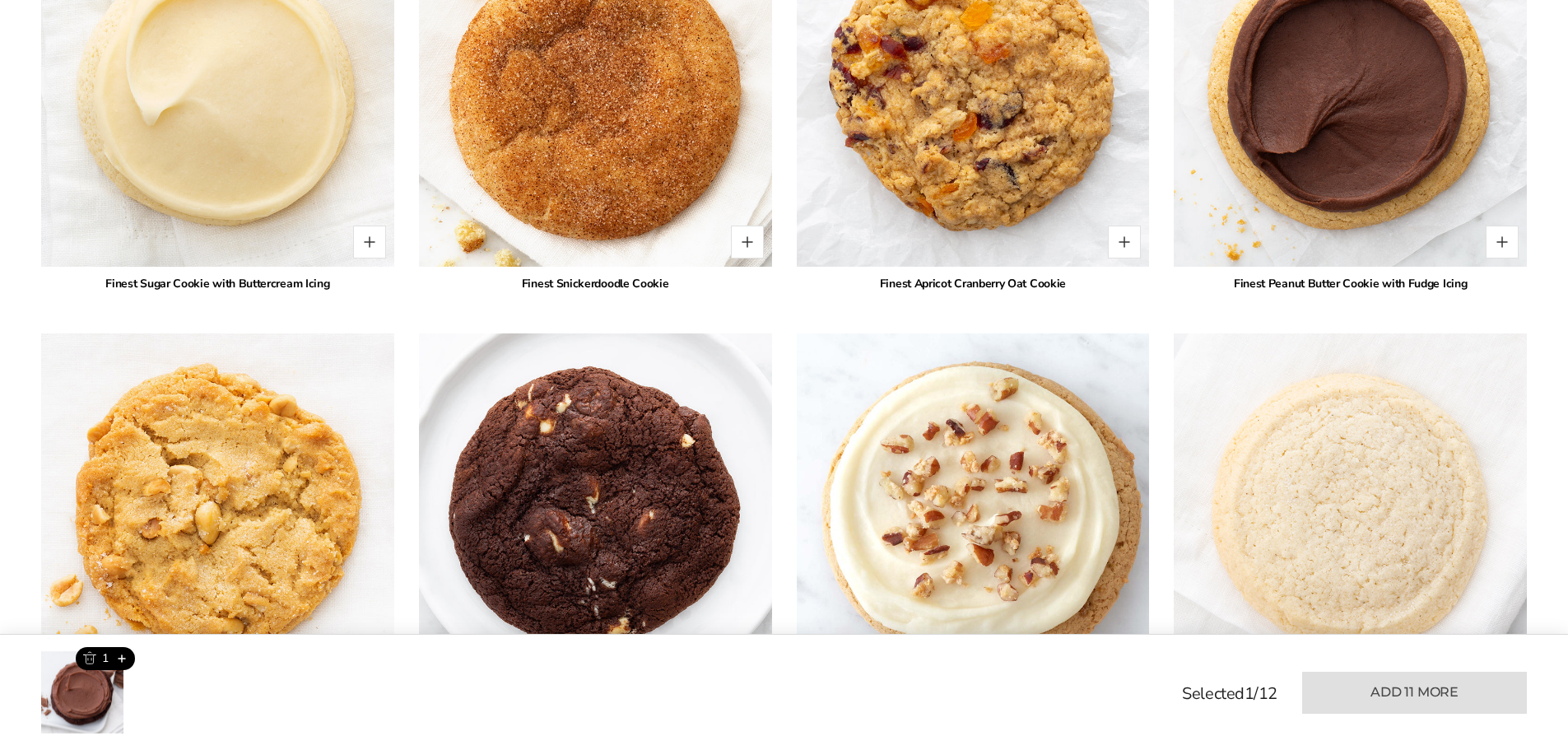
scroll to position [3097, 0]
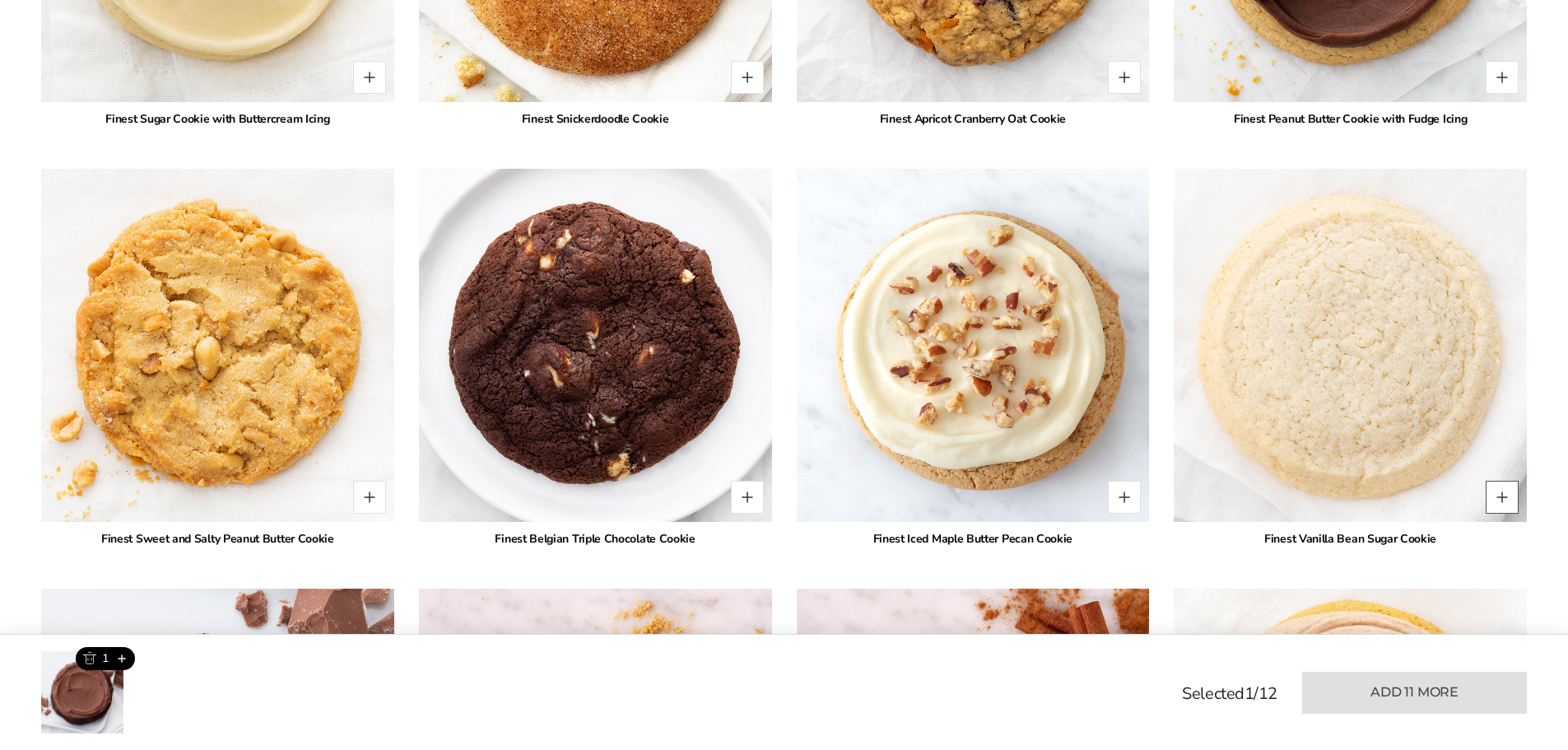
click at [1505, 491] on button "Quantity button plus" at bounding box center [1502, 497] width 33 height 32
type input "*"
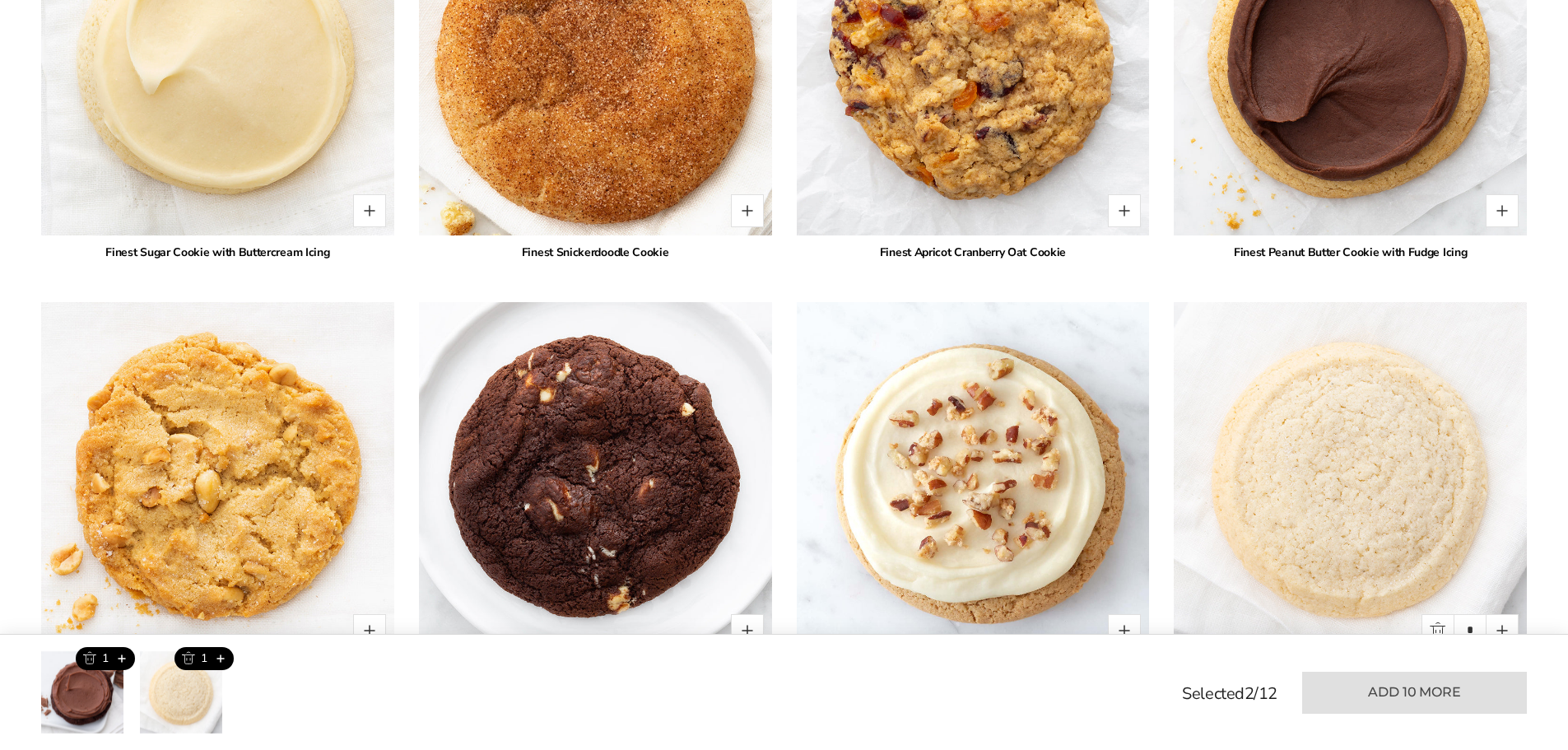
scroll to position [2685, 0]
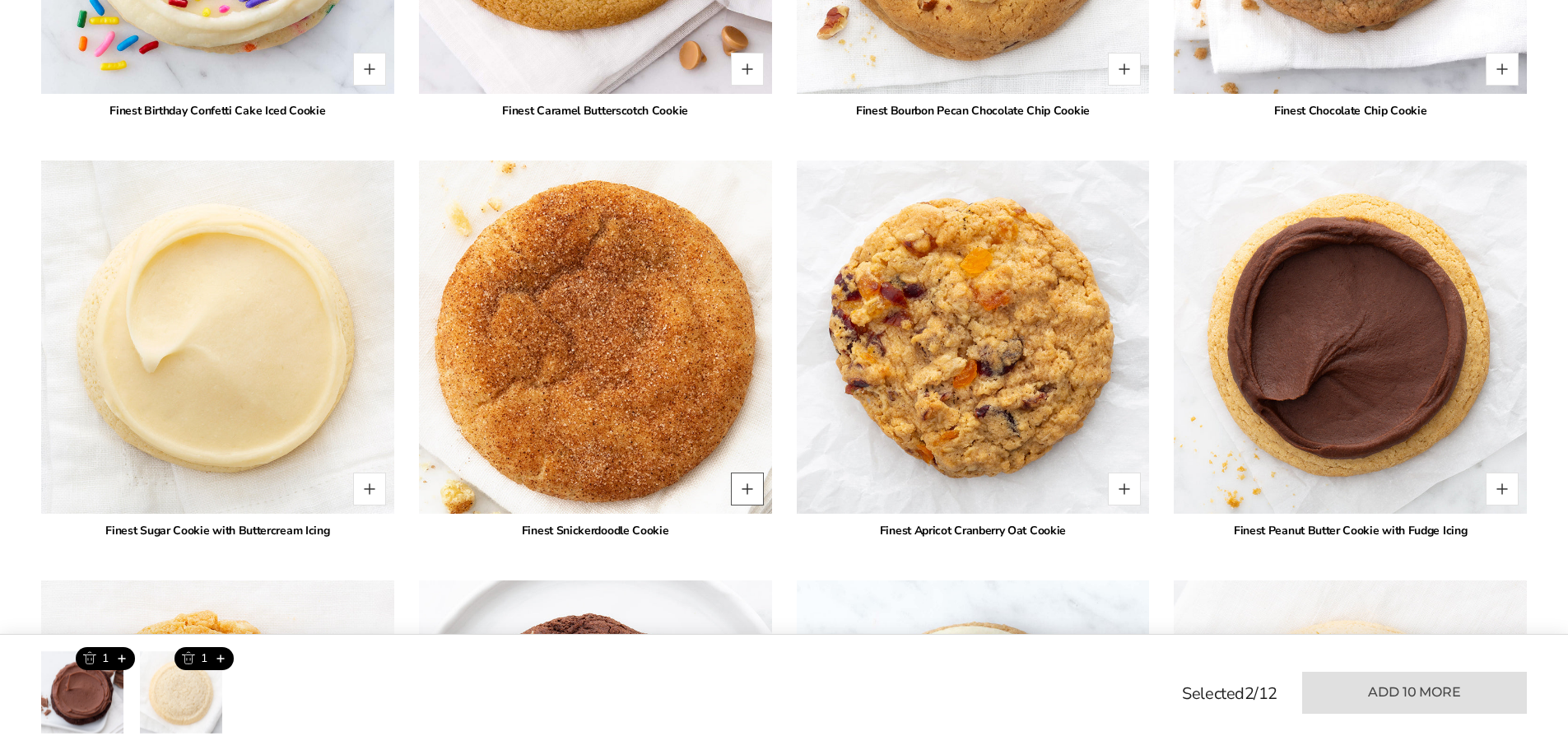
click at [748, 487] on button "Quantity button plus" at bounding box center [748, 488] width 33 height 32
type input "*"
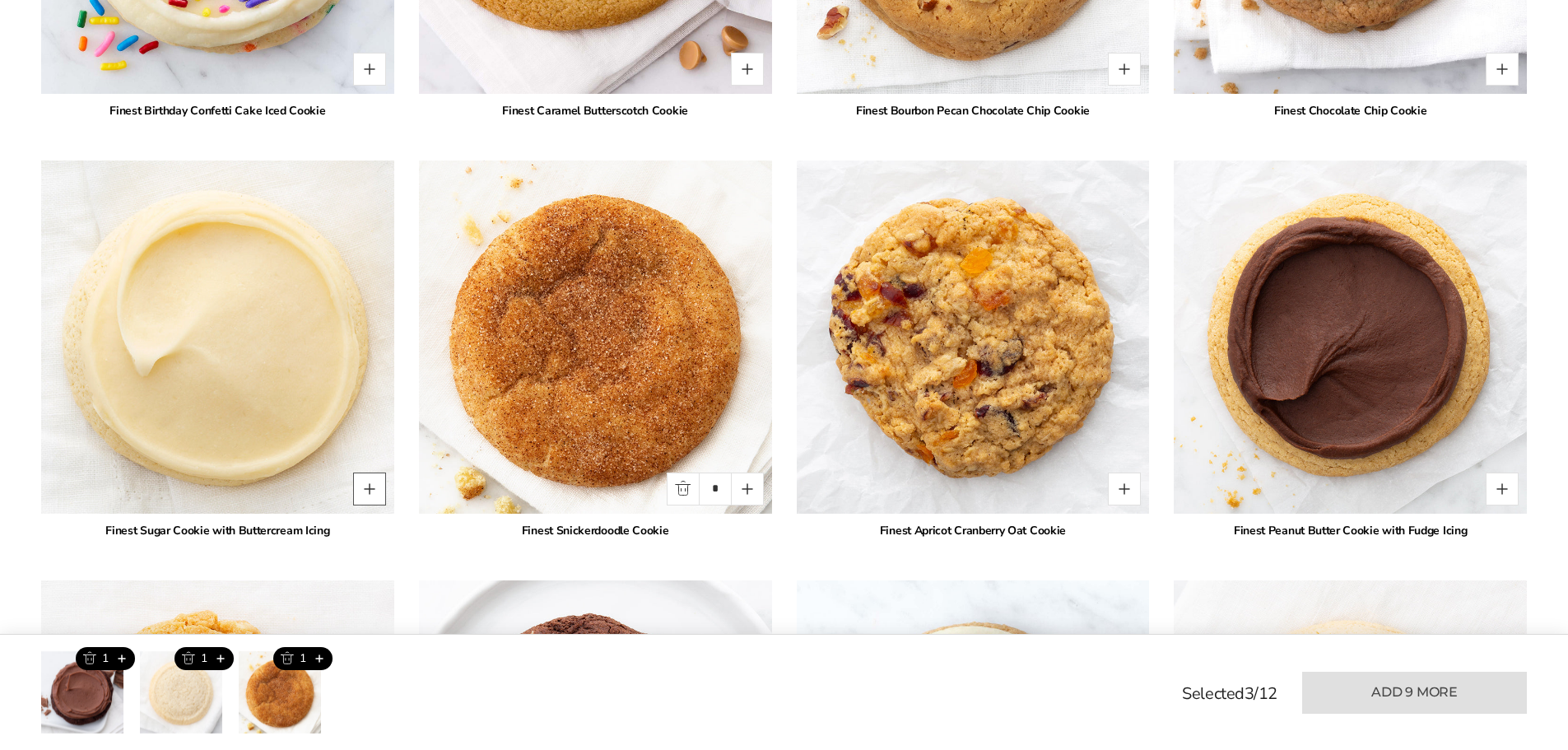
click at [362, 489] on button "Quantity button plus" at bounding box center [370, 488] width 33 height 32
type input "*"
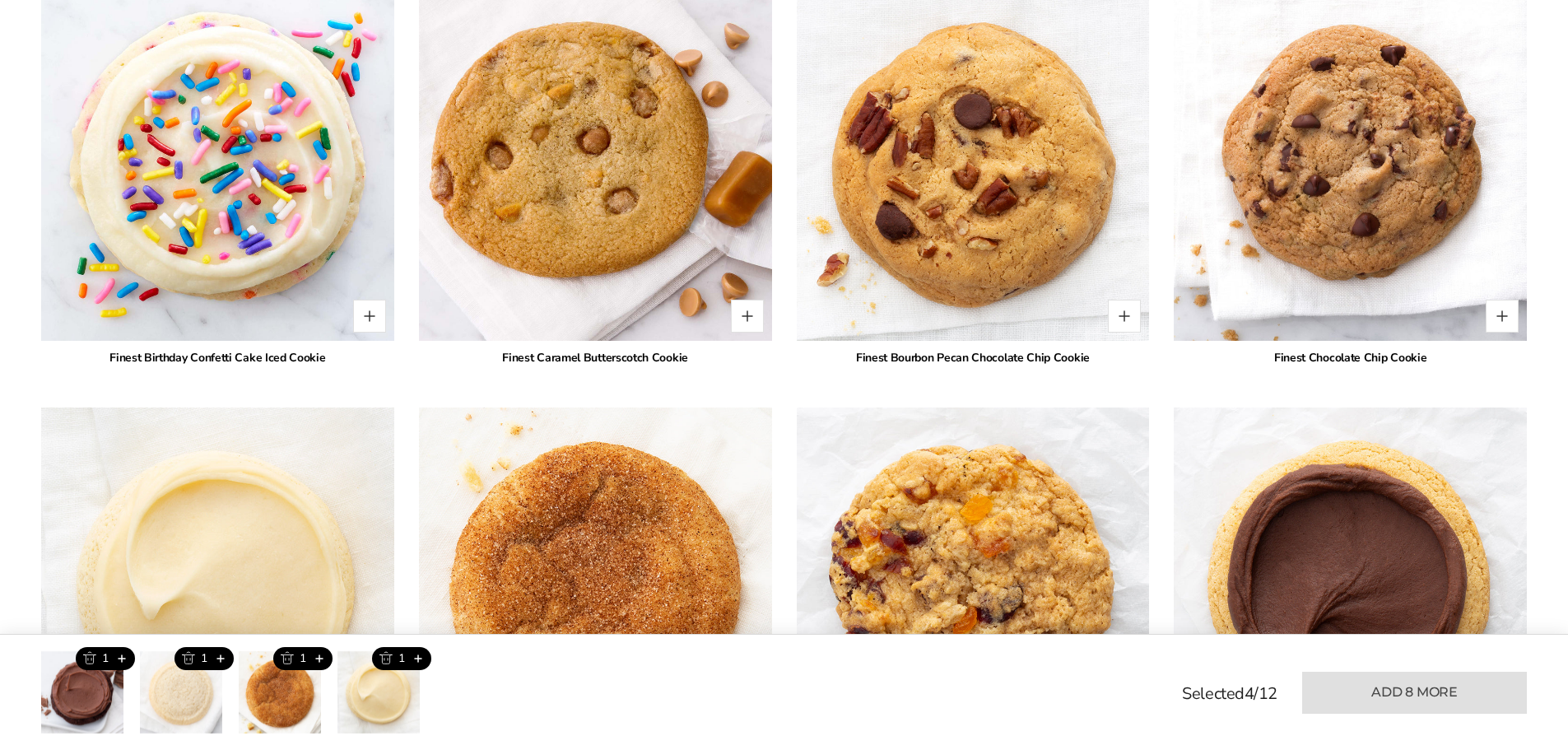
scroll to position [2356, 0]
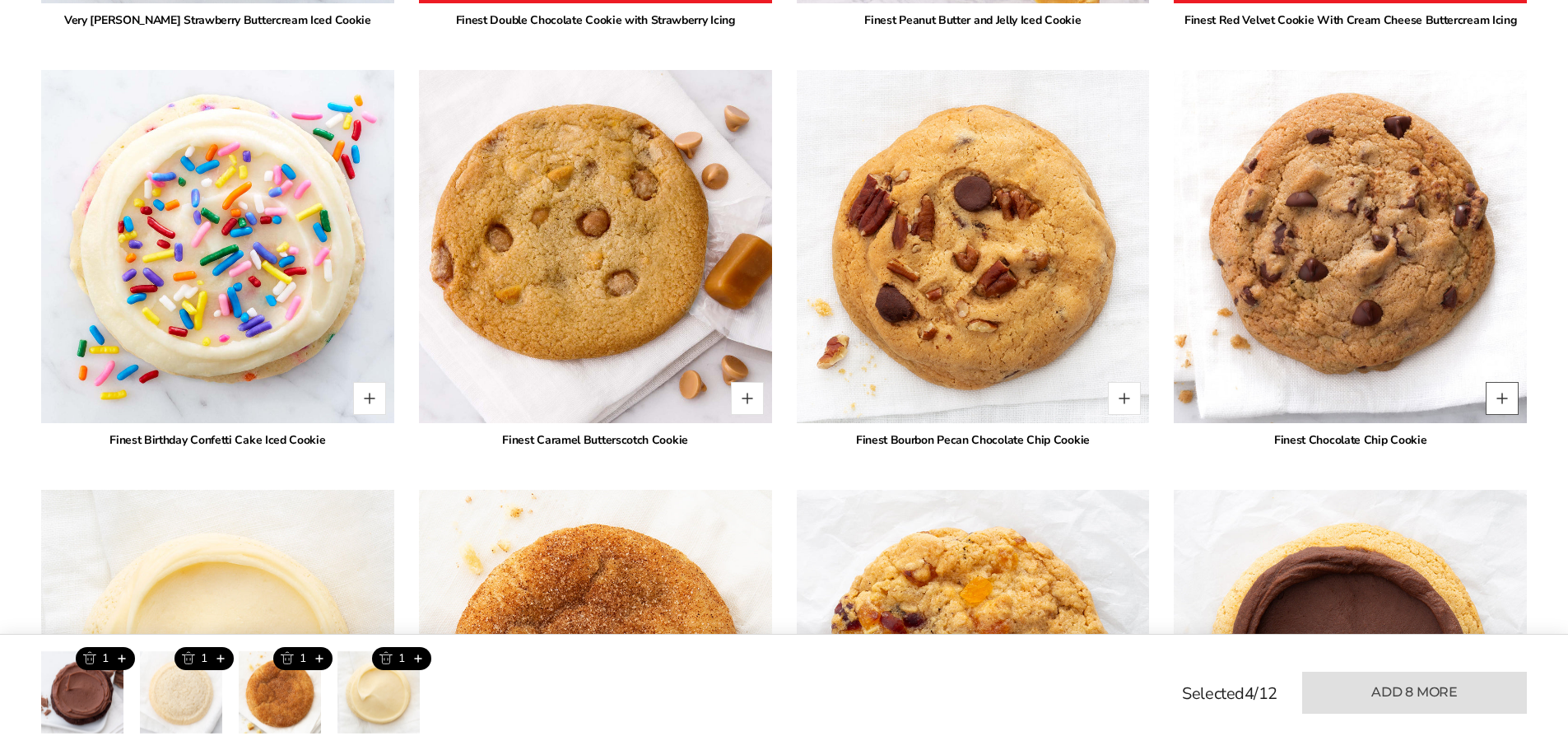
click at [1508, 400] on button "Quantity button plus" at bounding box center [1502, 399] width 33 height 32
type input "*"
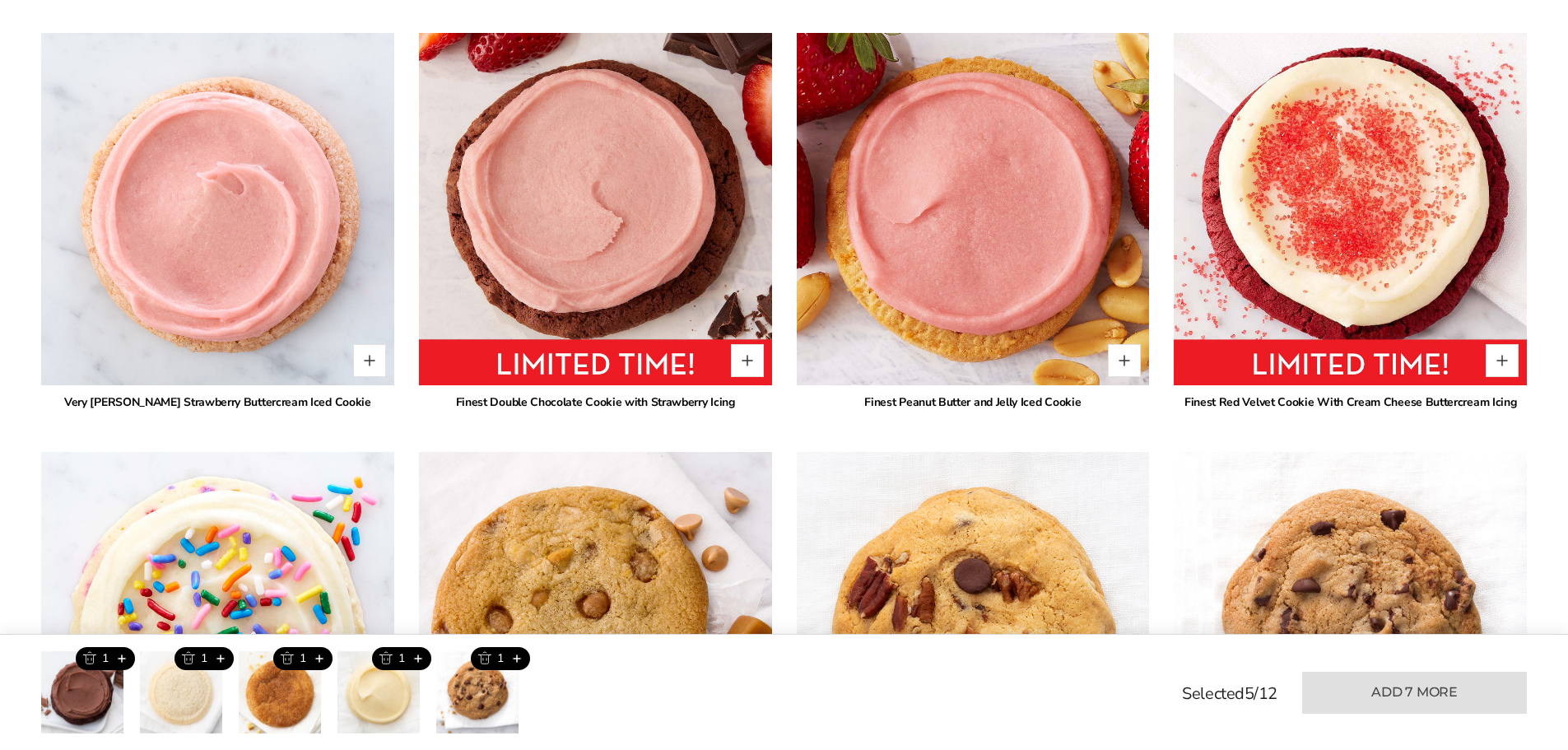
scroll to position [1944, 0]
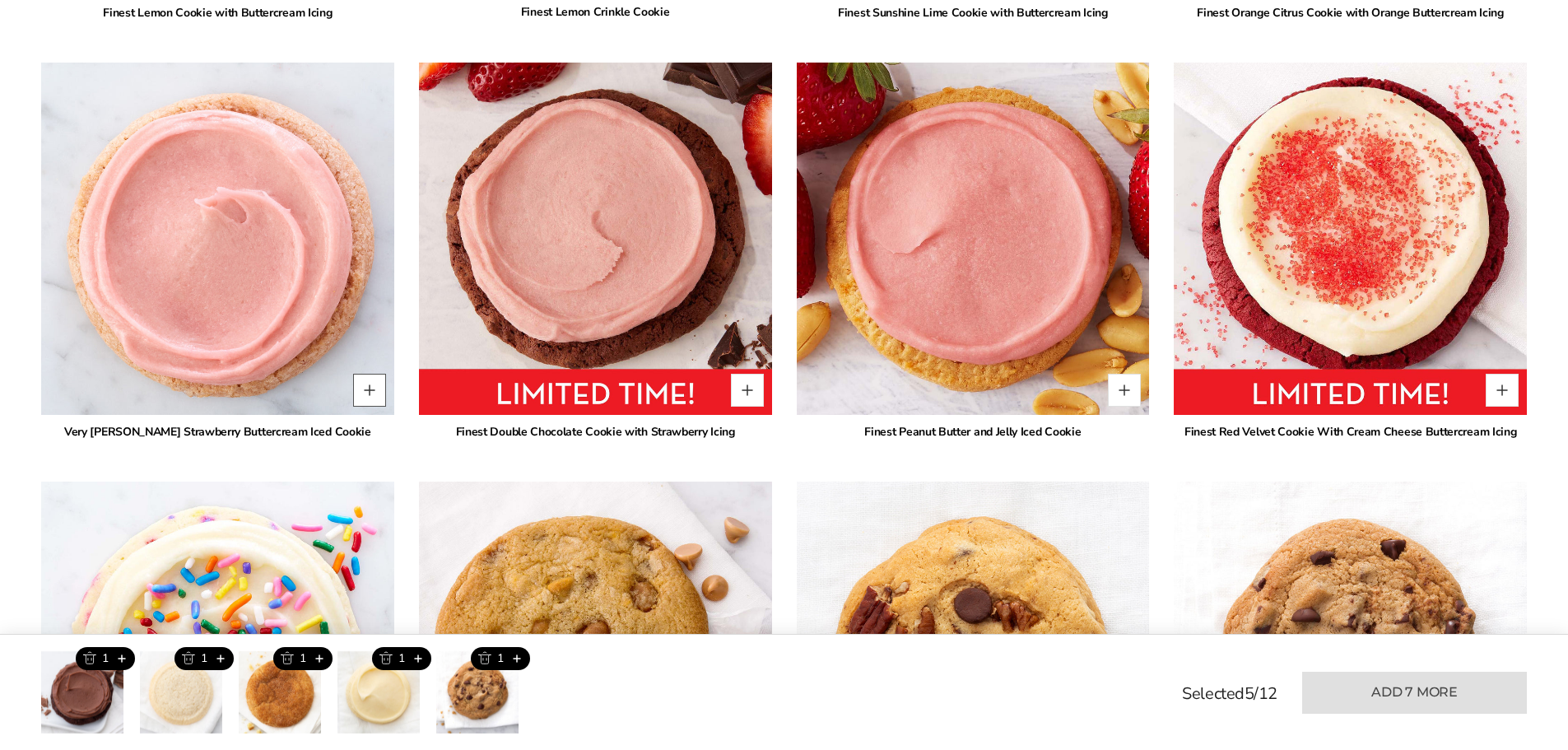
click at [362, 391] on button "Quantity button plus" at bounding box center [370, 390] width 33 height 32
type input "*"
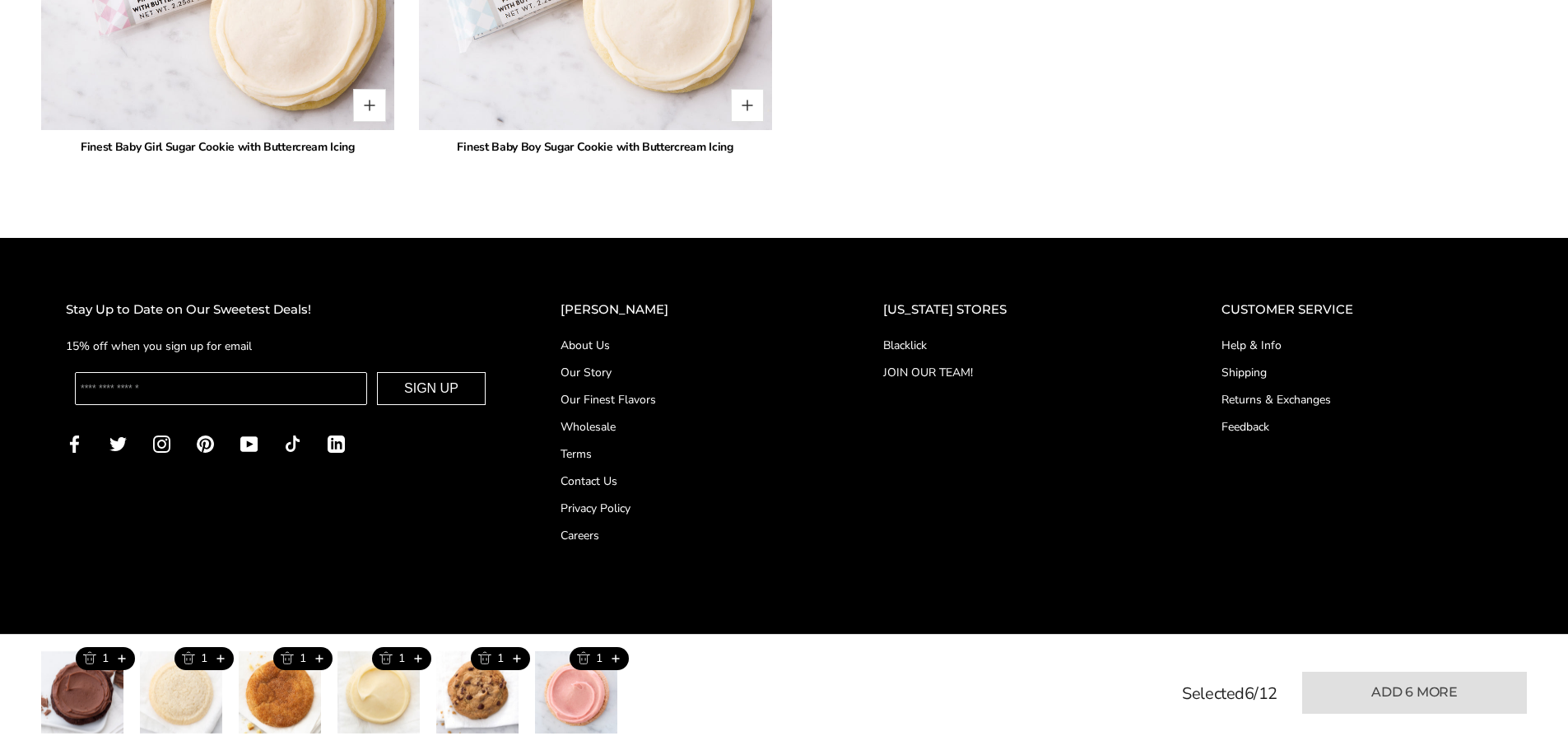
scroll to position [4825, 0]
